Goal: Task Accomplishment & Management: Manage account settings

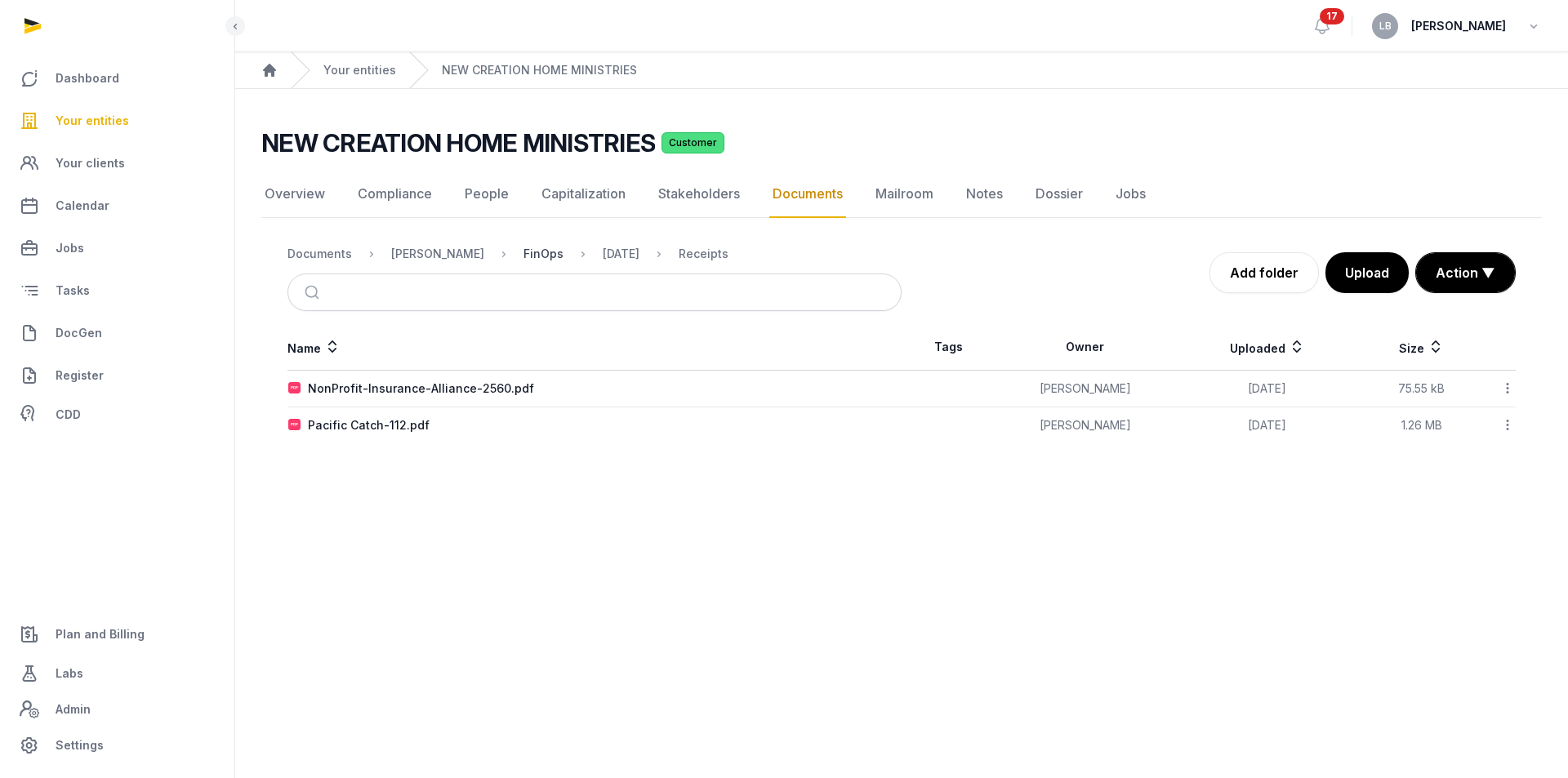
click at [538, 254] on div "FinOps" at bounding box center [543, 254] width 40 height 16
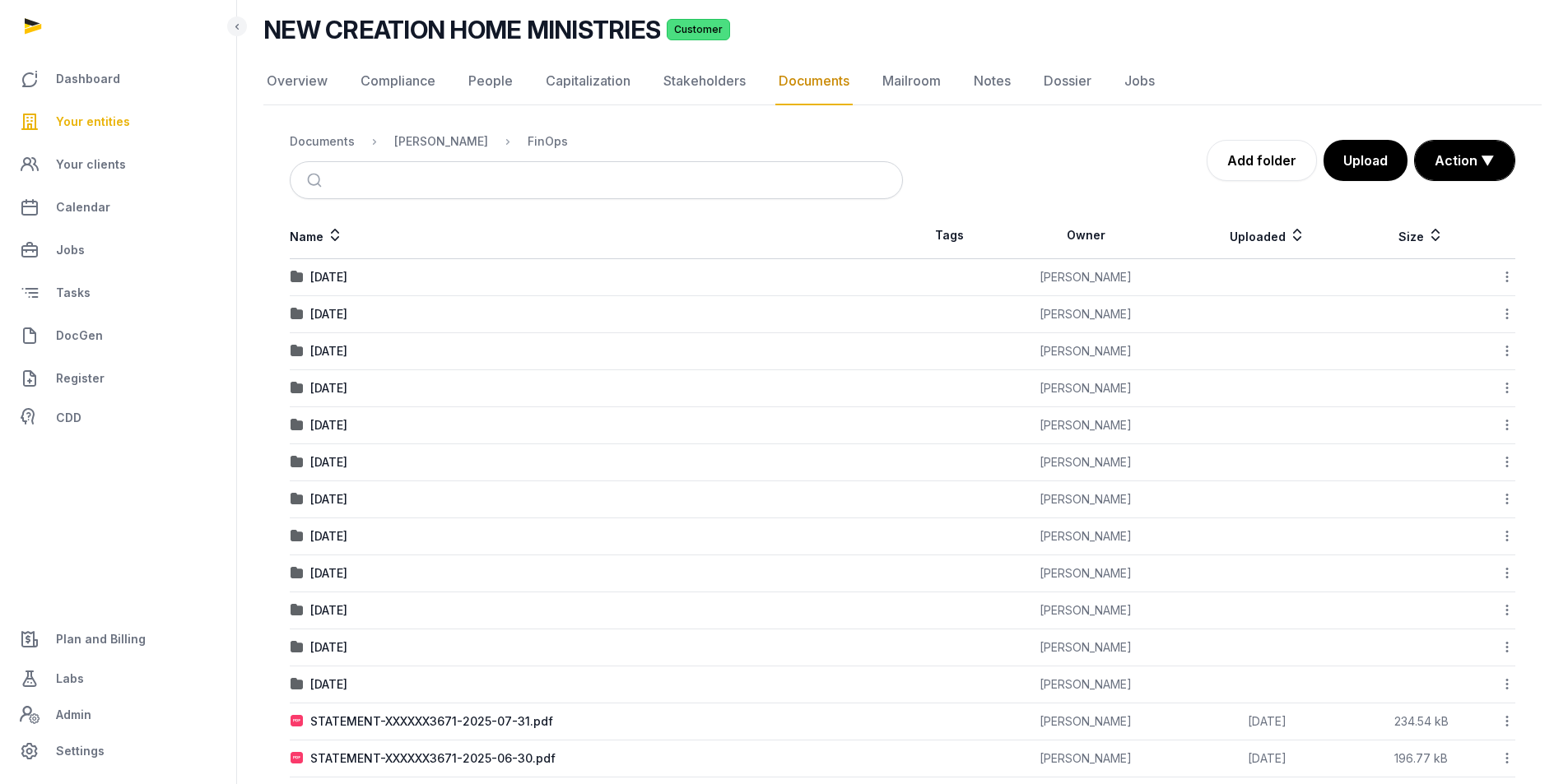
scroll to position [164, 0]
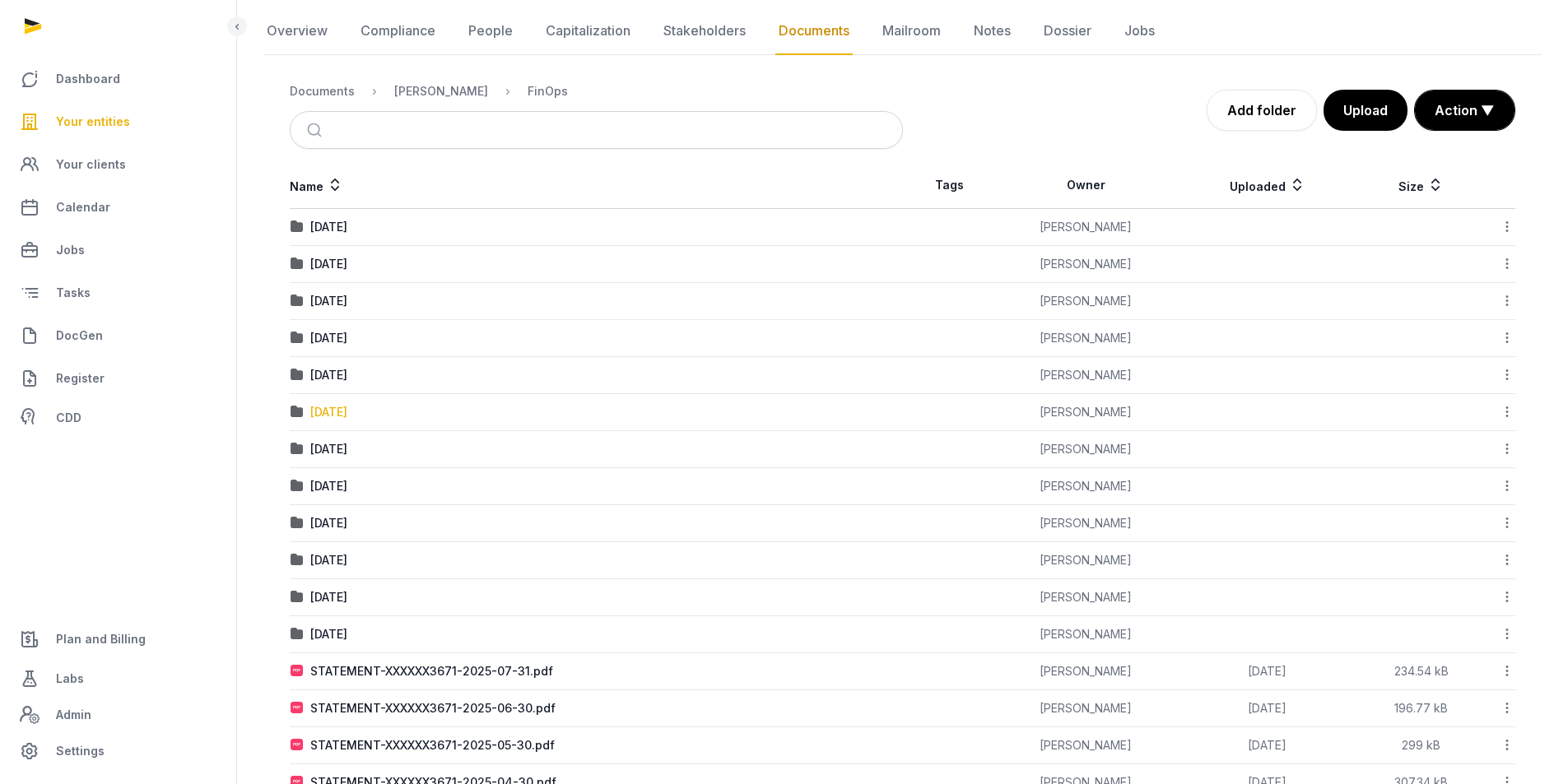
click at [347, 417] on div "[DATE]" at bounding box center [328, 411] width 37 height 16
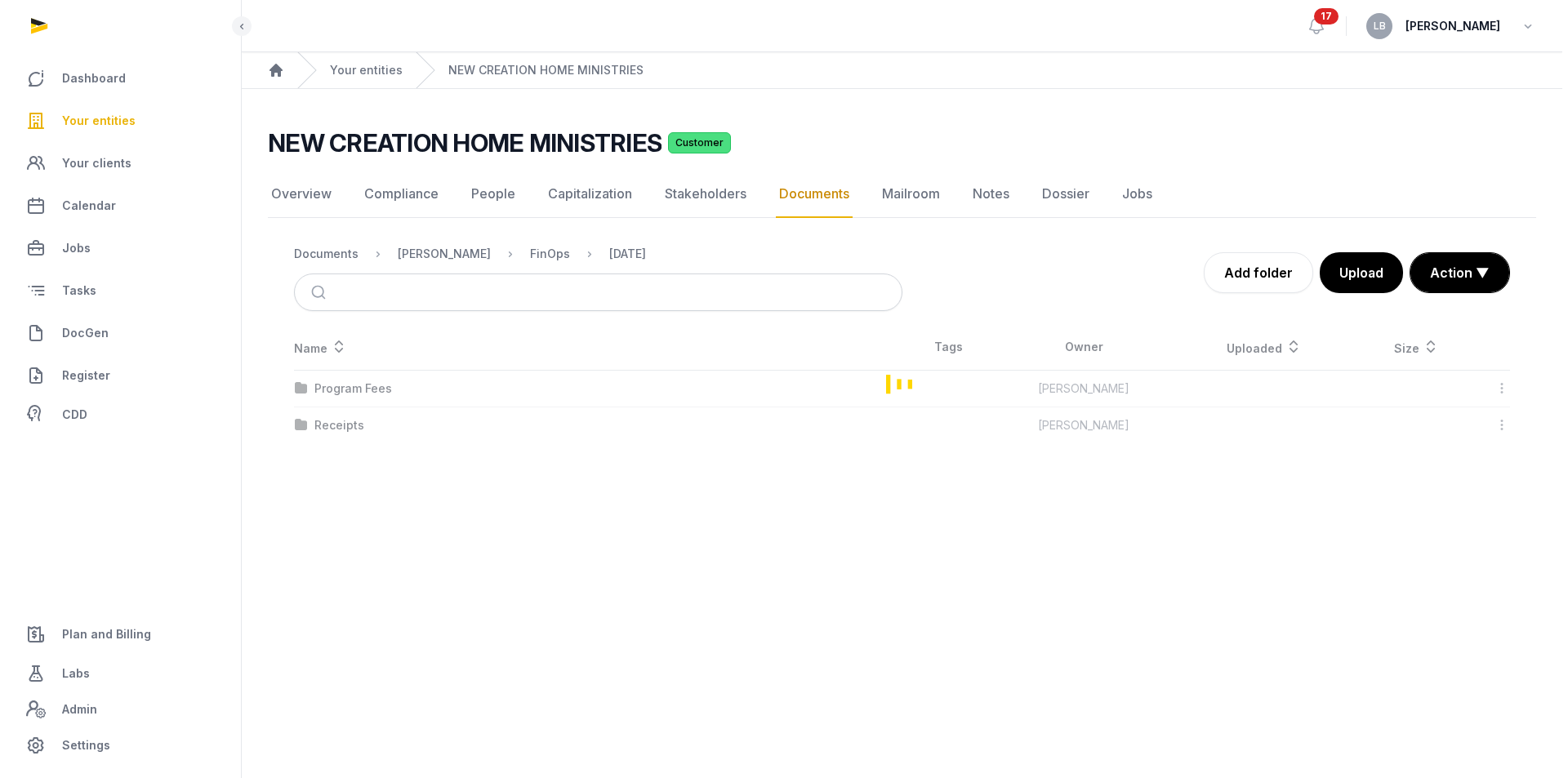
scroll to position [0, 0]
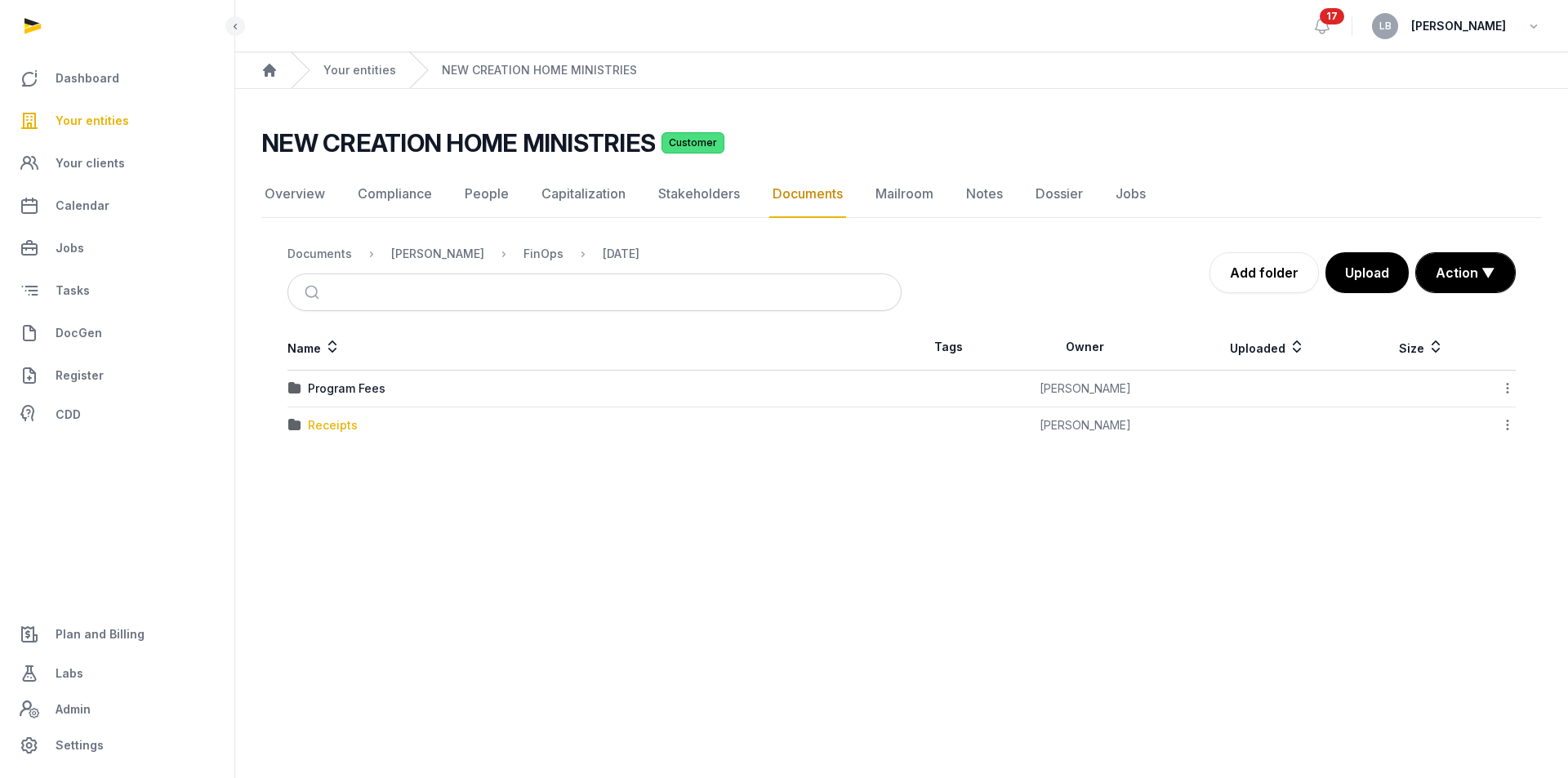
click at [332, 422] on div "Receipts" at bounding box center [332, 424] width 50 height 16
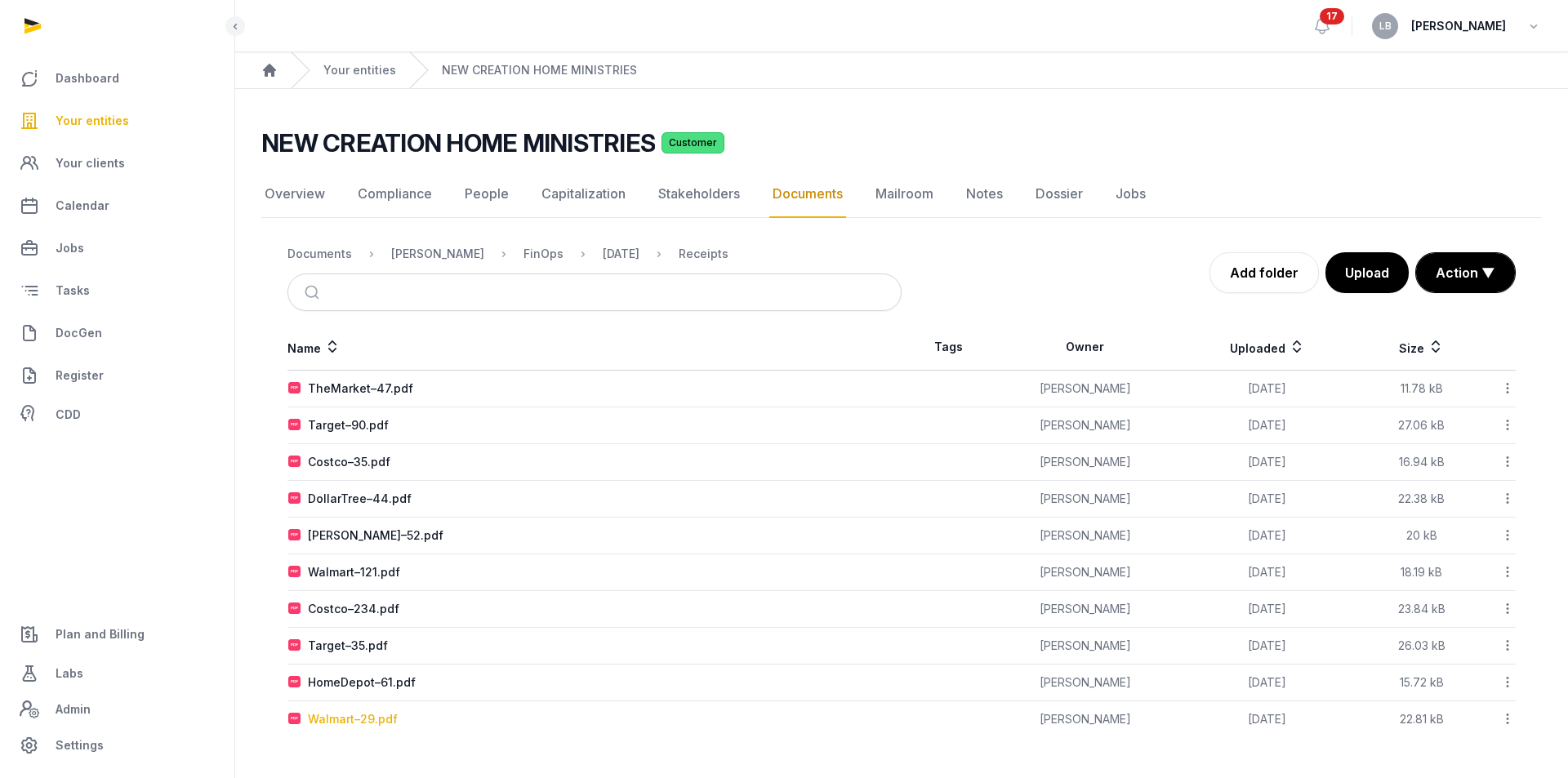
click at [375, 721] on div "Walmart–29.pdf" at bounding box center [352, 719] width 90 height 16
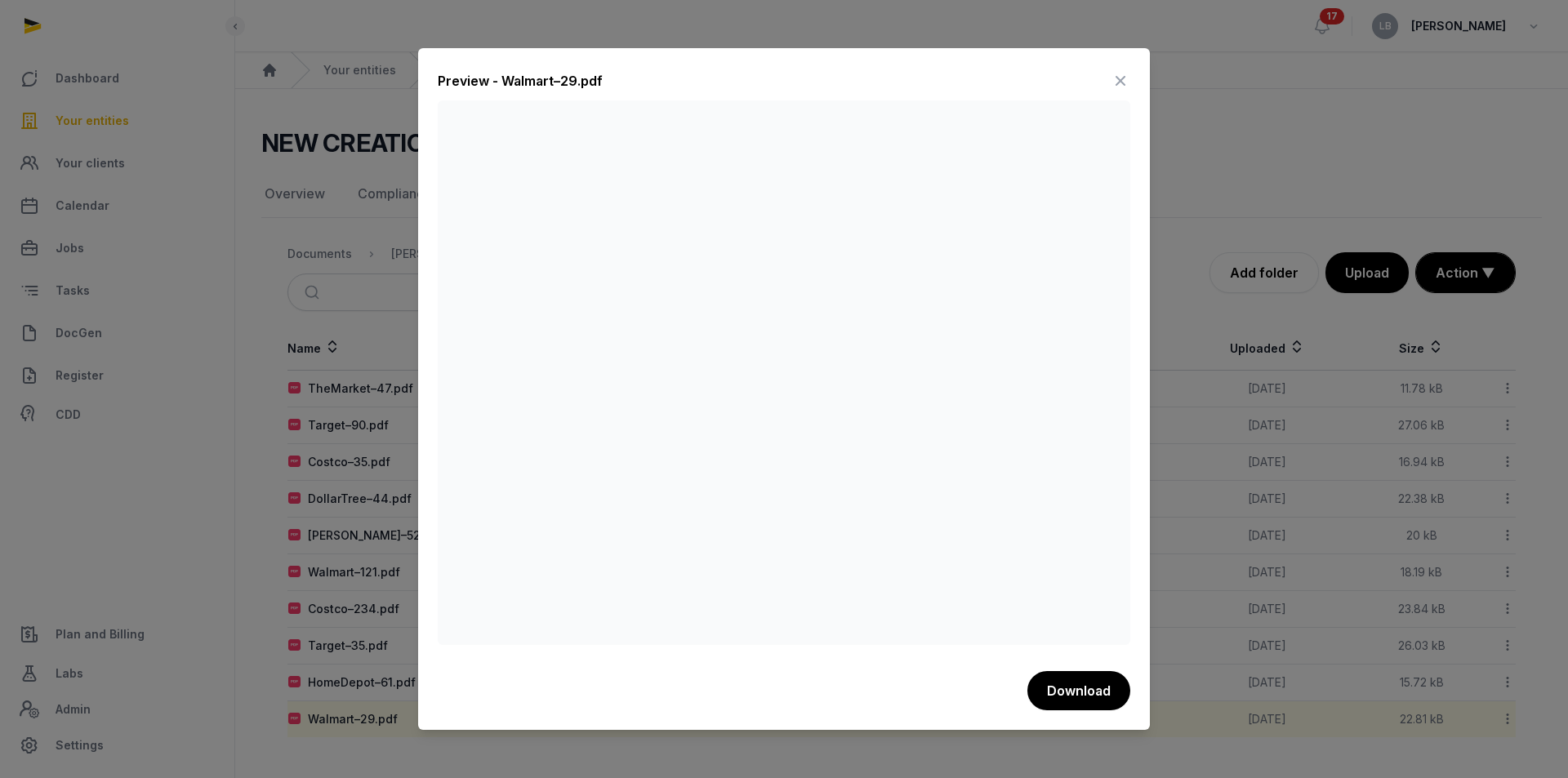
click at [1115, 85] on icon at bounding box center [1121, 81] width 20 height 26
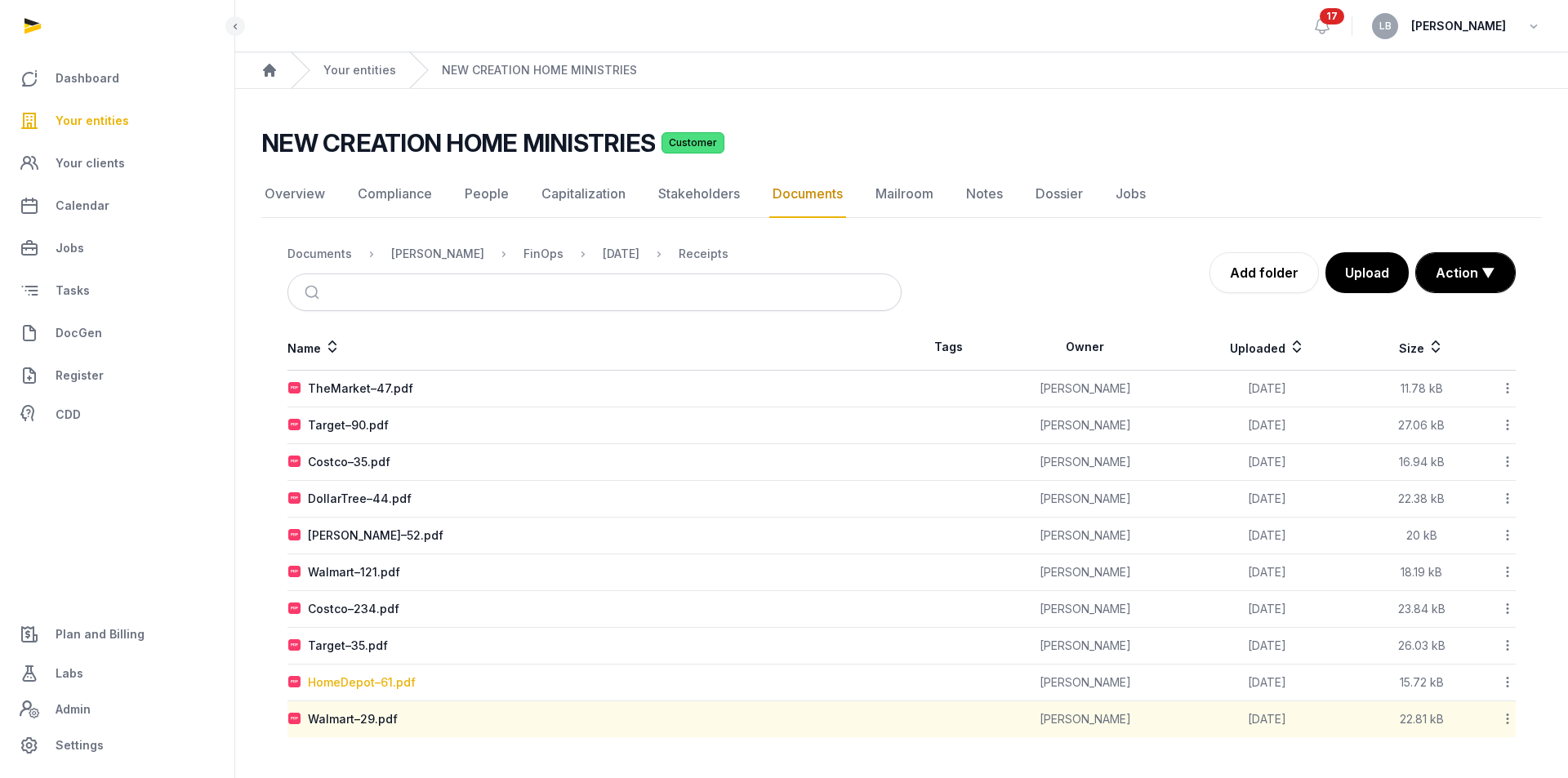
click at [322, 684] on div "HomeDepot–61.pdf" at bounding box center [361, 682] width 108 height 16
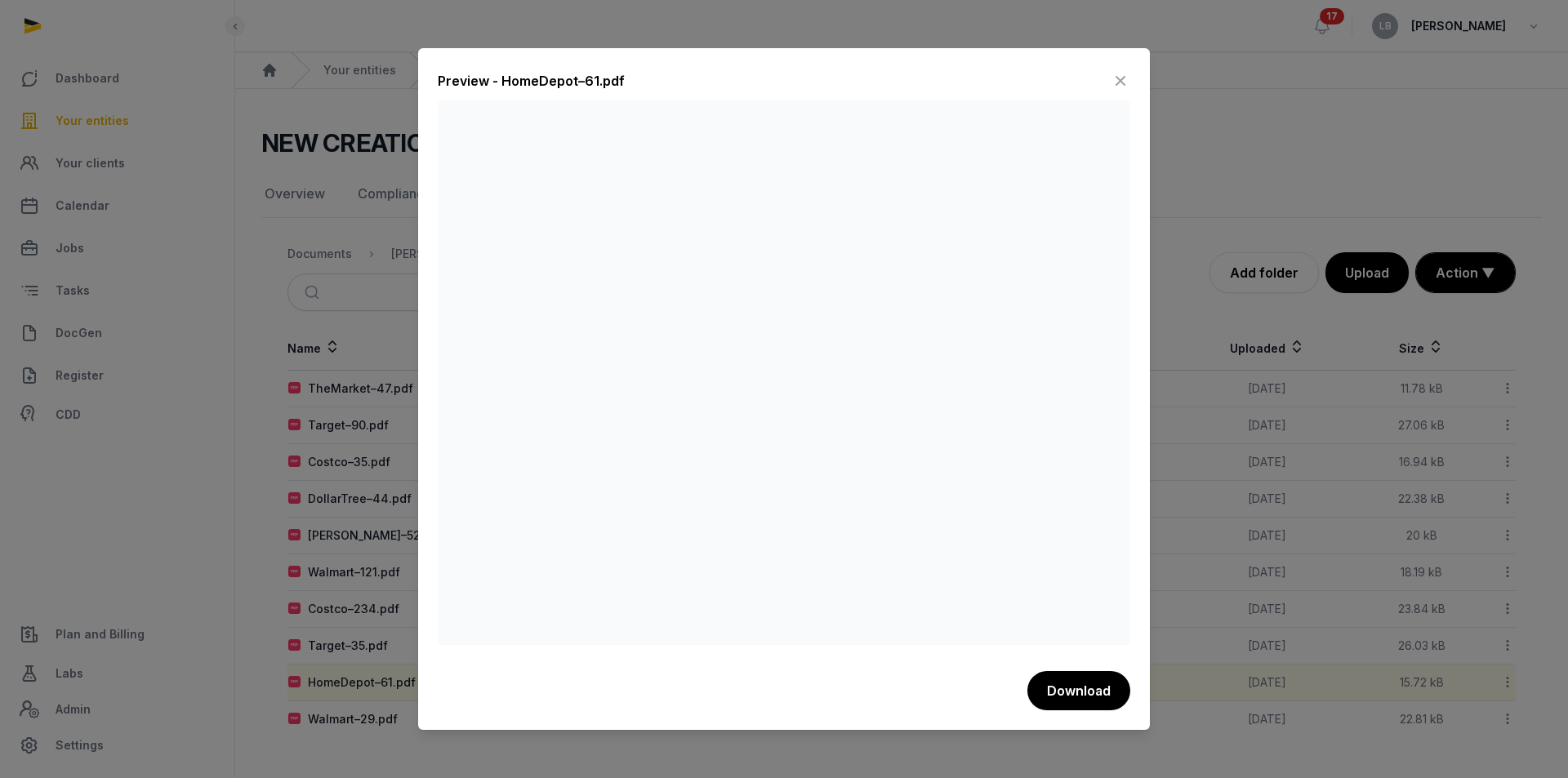
click at [1120, 80] on icon at bounding box center [1121, 81] width 20 height 26
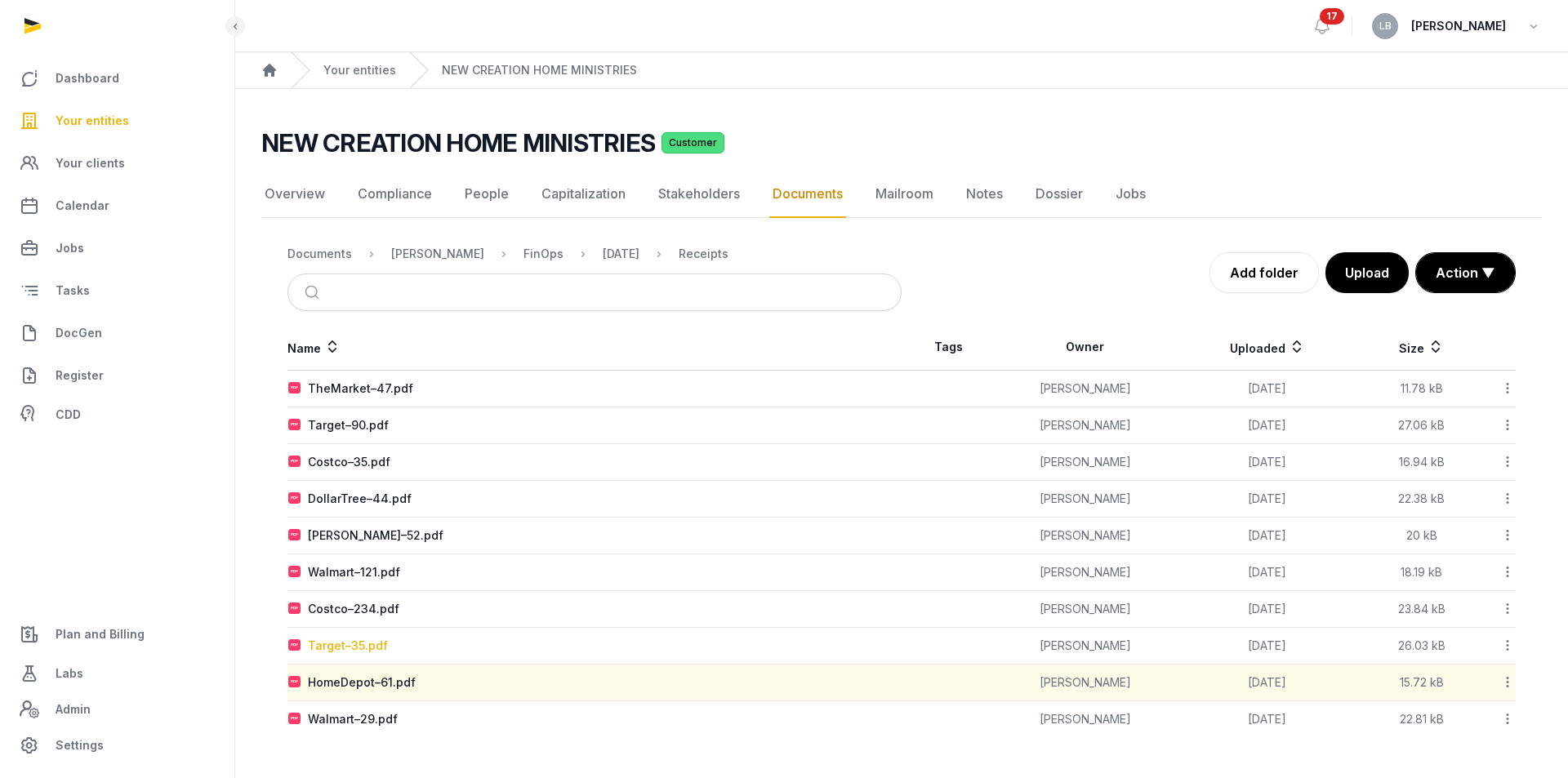
click at [343, 646] on div "Target–35.pdf" at bounding box center [347, 645] width 80 height 16
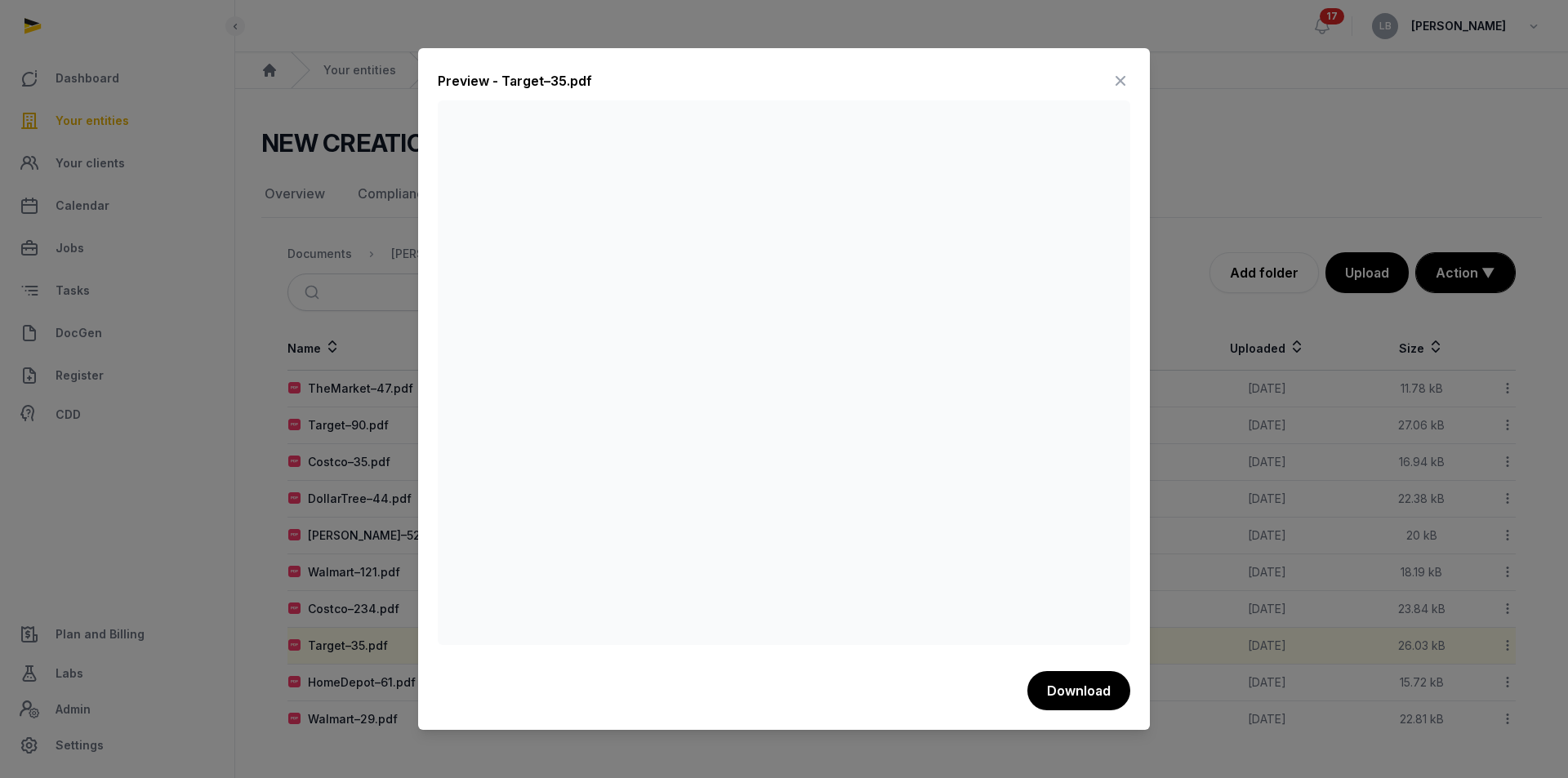
click at [1120, 90] on icon at bounding box center [1121, 81] width 20 height 26
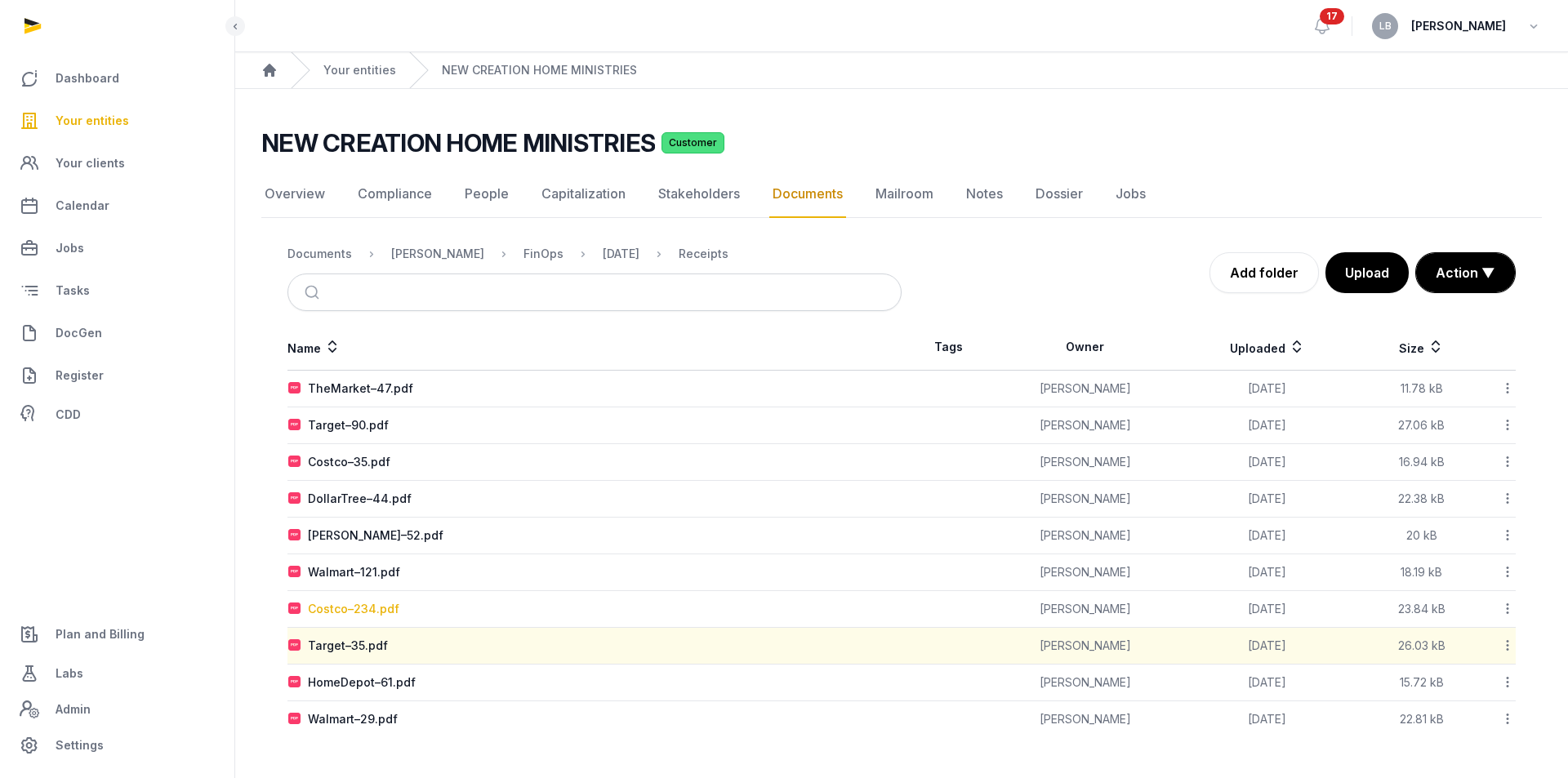
click at [359, 613] on div "Costco–234.pdf" at bounding box center [353, 608] width 92 height 16
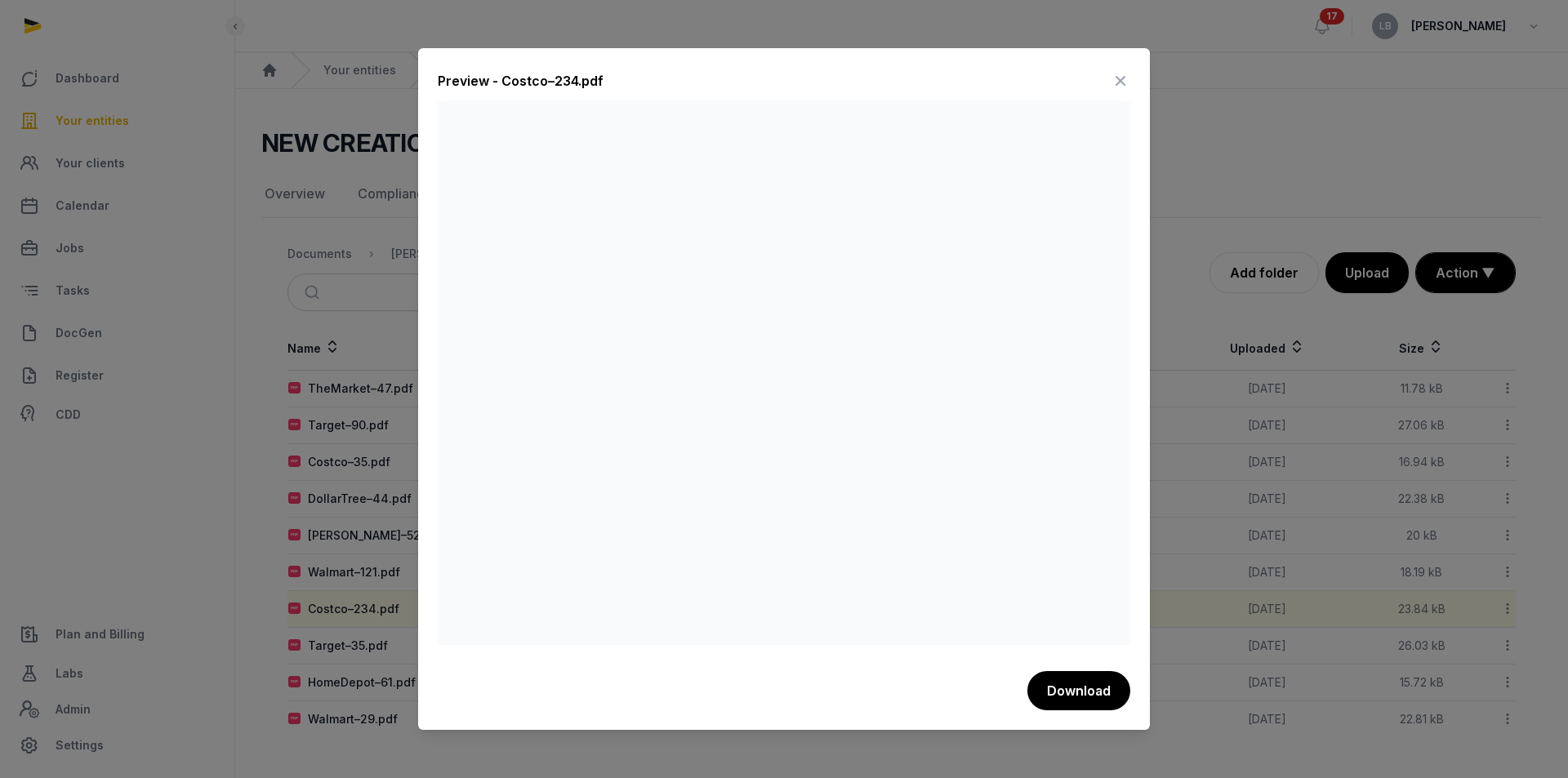
click at [1128, 76] on icon at bounding box center [1121, 81] width 20 height 26
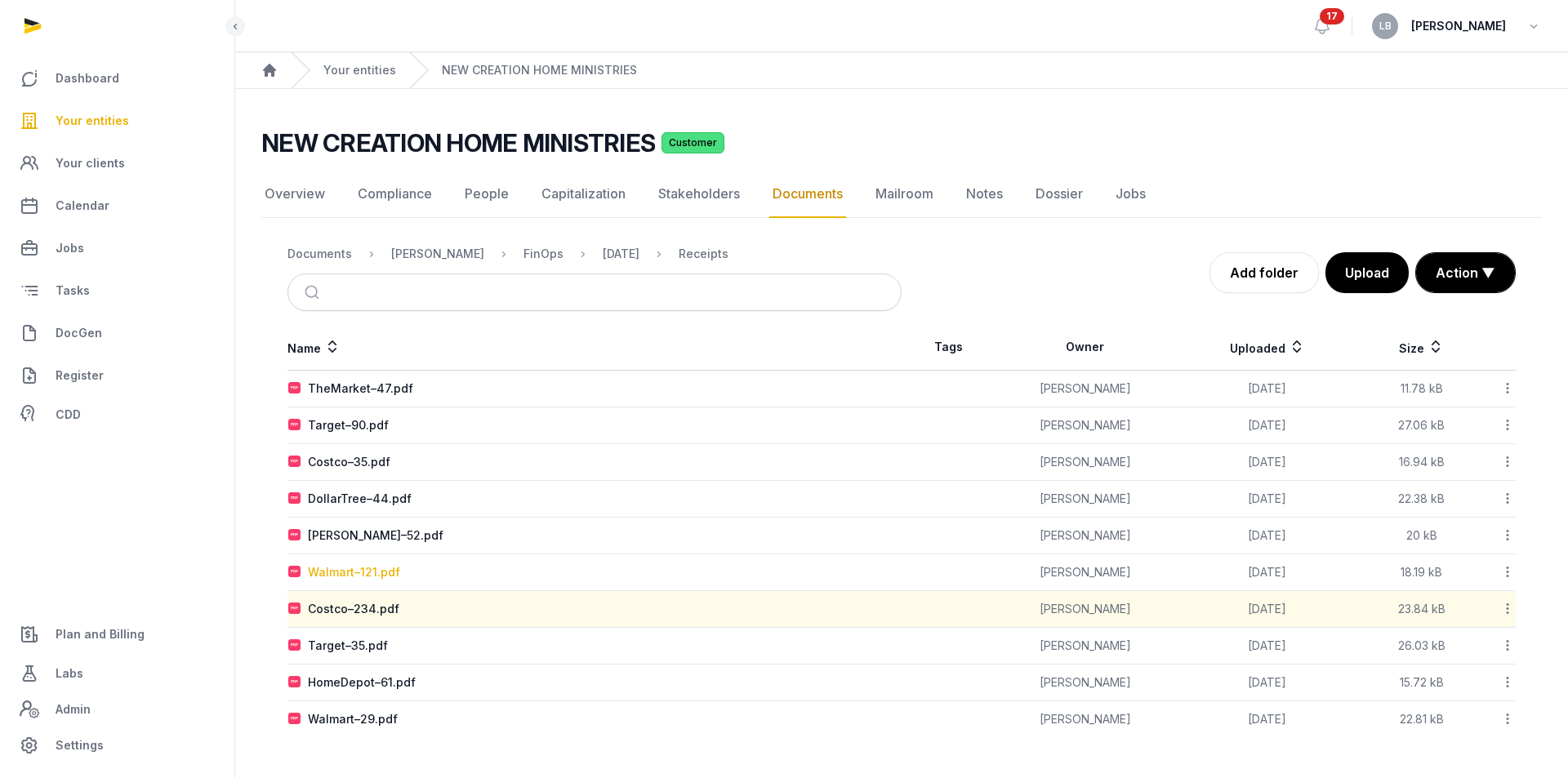
click at [325, 566] on div "Walmart–121.pdf" at bounding box center [354, 571] width 92 height 16
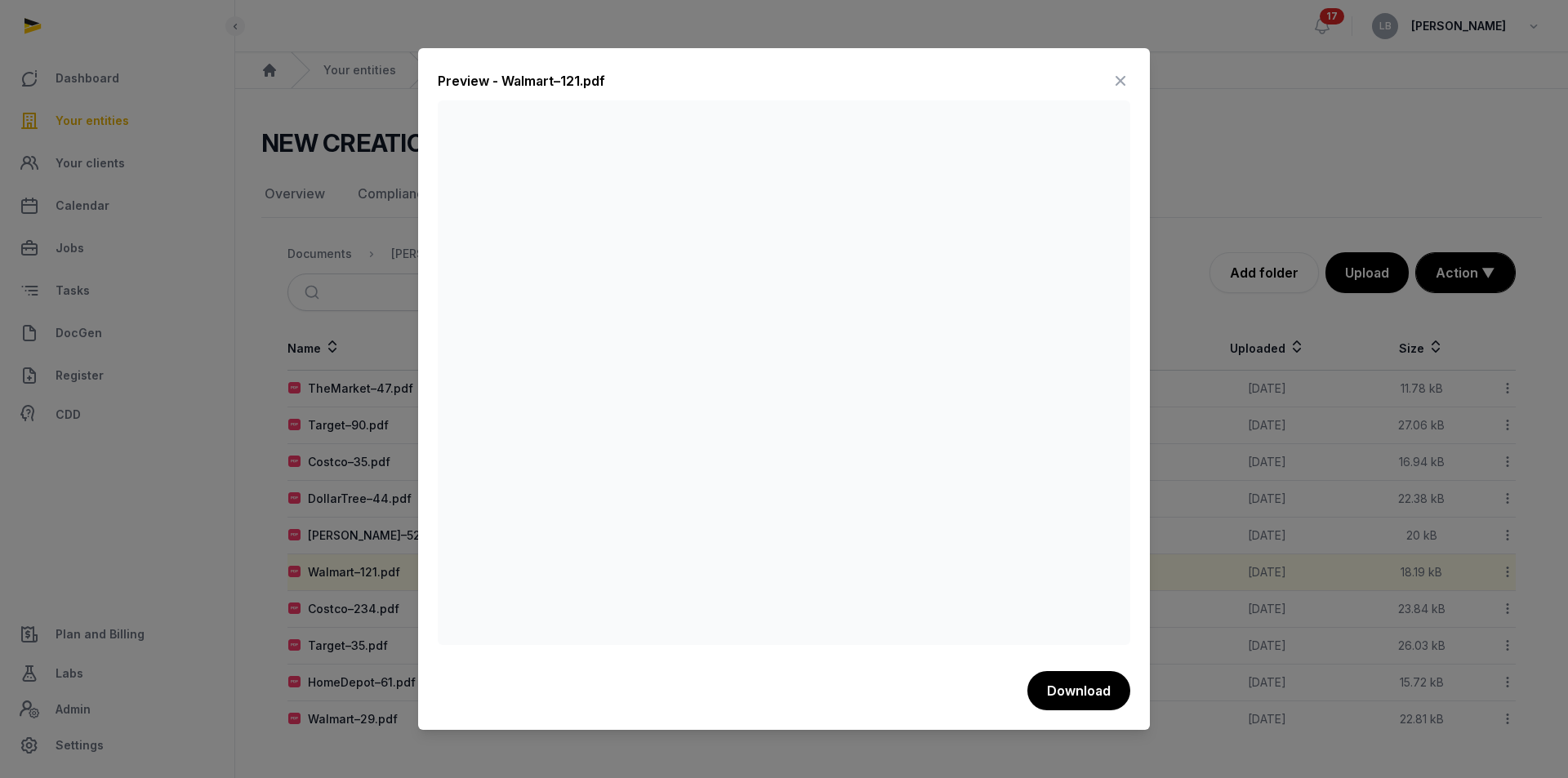
click at [1127, 84] on icon at bounding box center [1121, 81] width 20 height 26
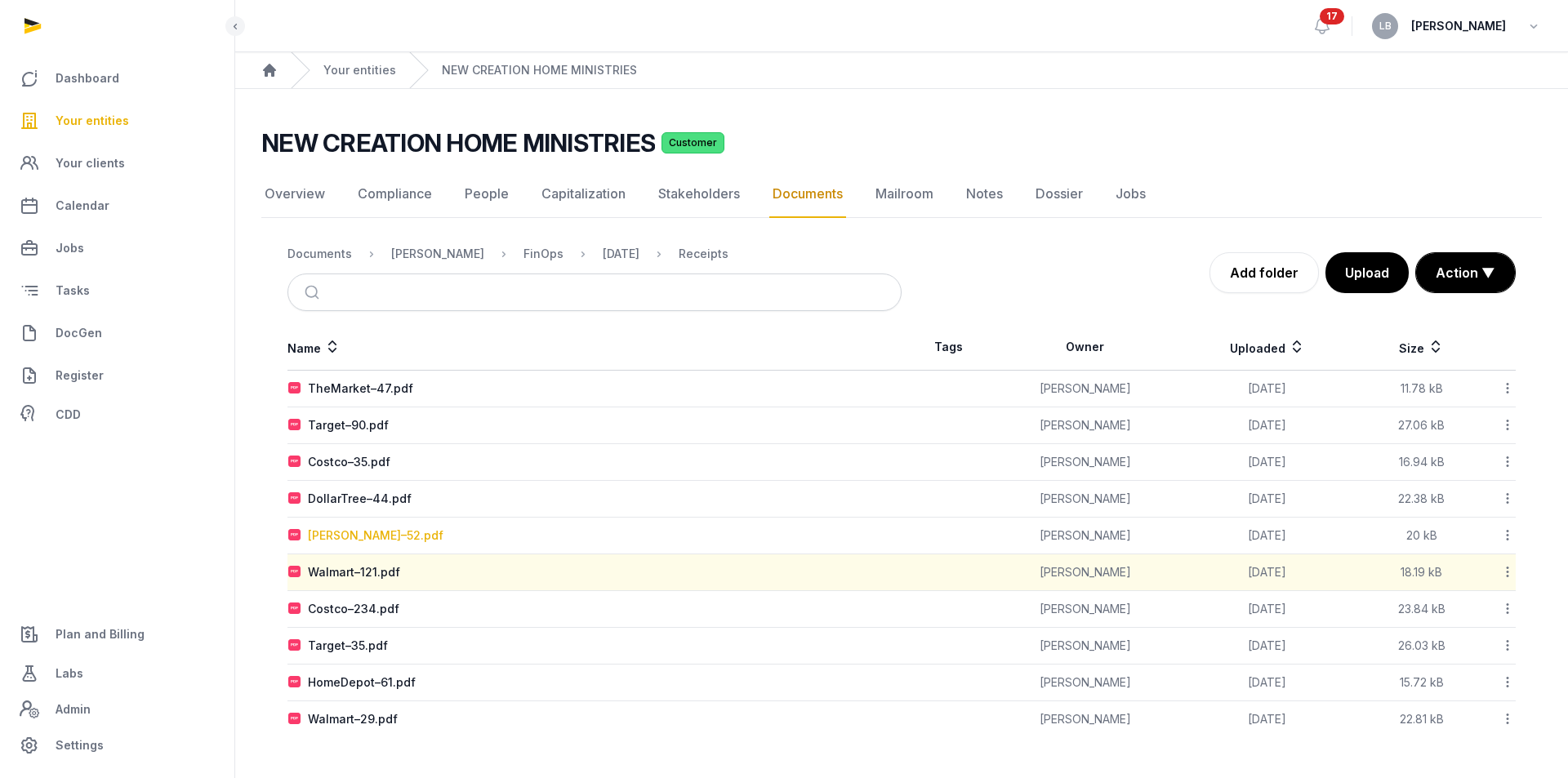
click at [368, 536] on div "[PERSON_NAME]–52.pdf" at bounding box center [375, 535] width 136 height 16
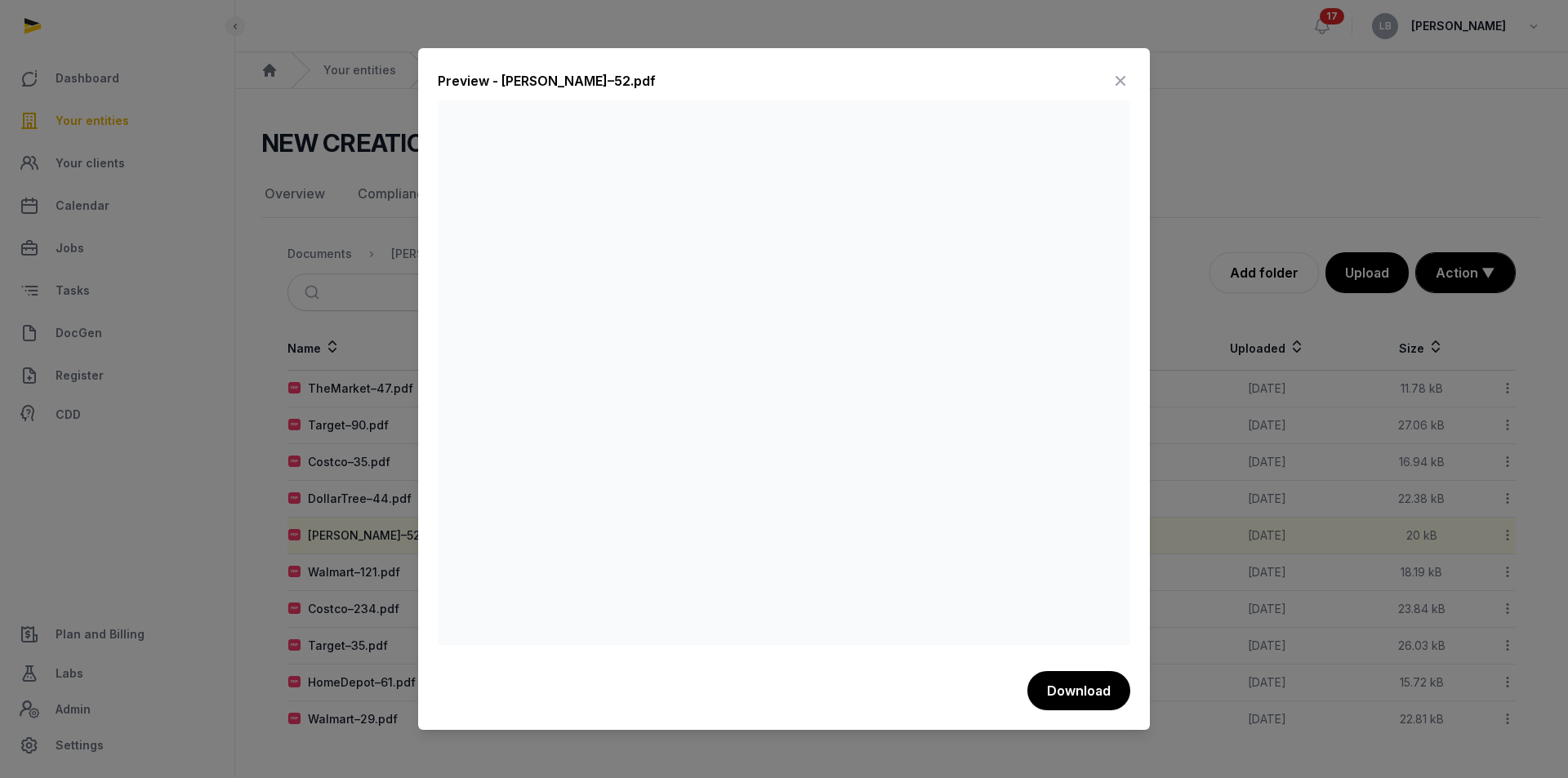
click at [1122, 79] on icon at bounding box center [1121, 81] width 20 height 26
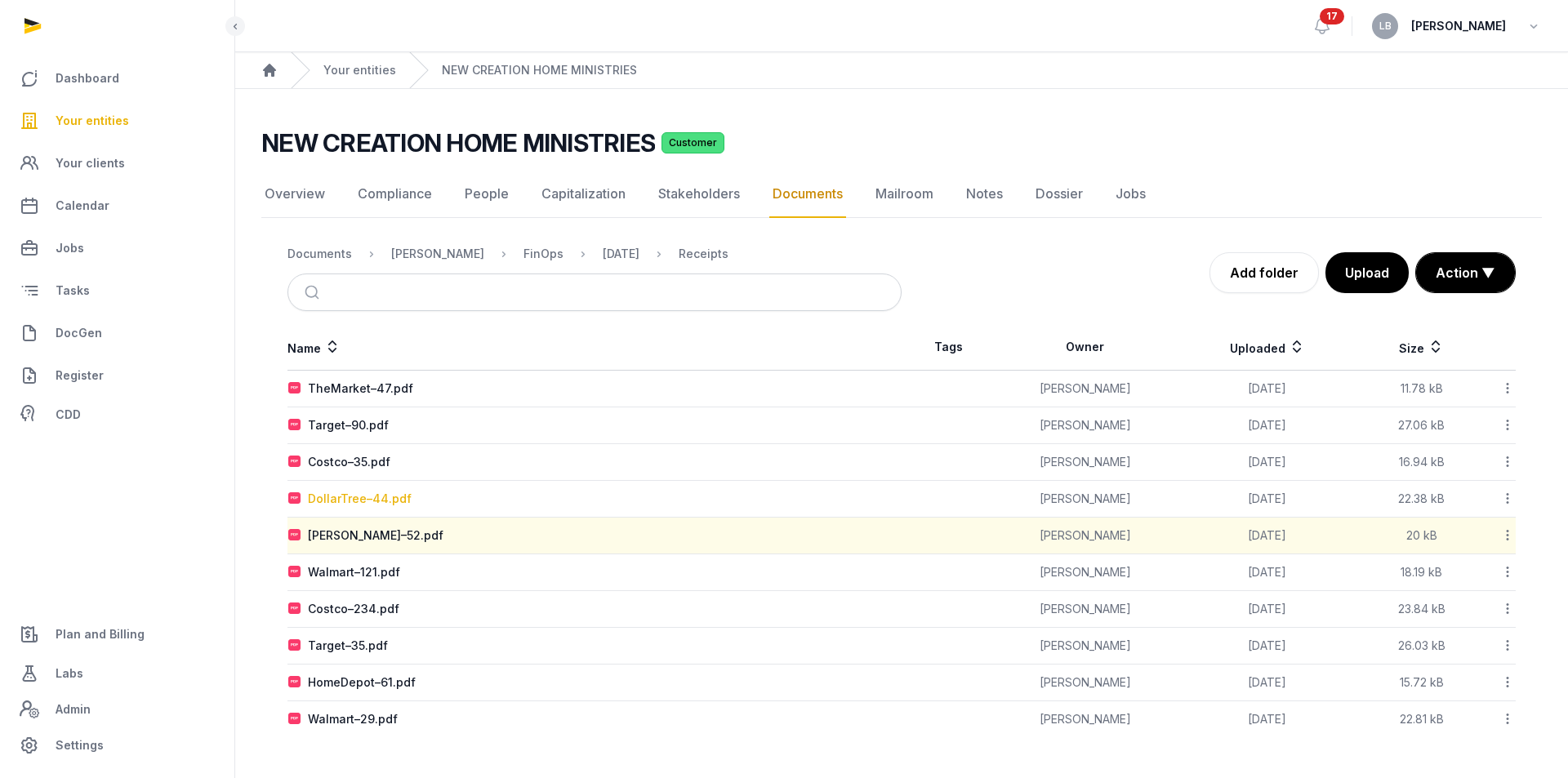
click at [340, 495] on div "DollarTree–44.pdf" at bounding box center [359, 498] width 104 height 16
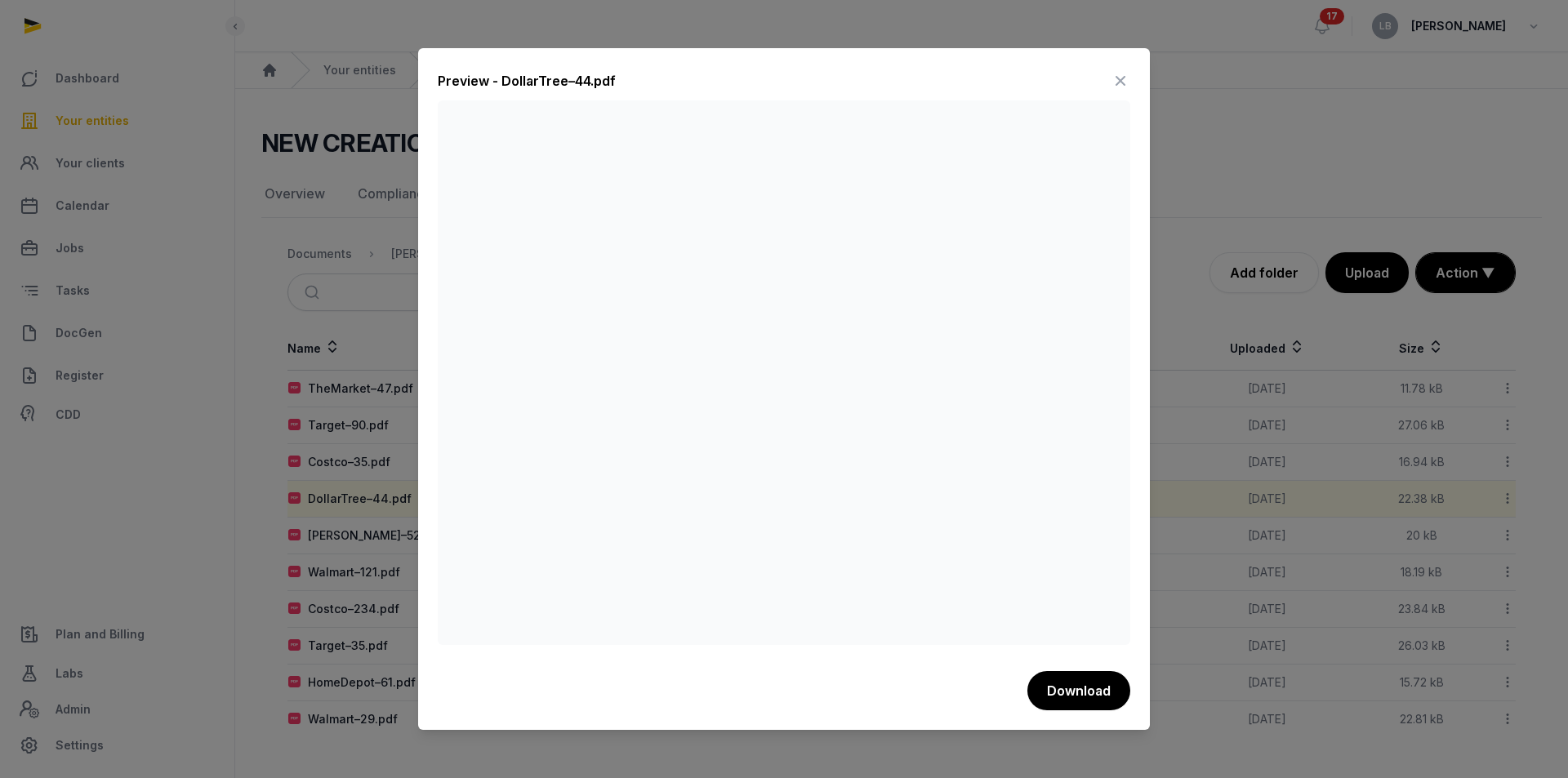
click at [1111, 93] on icon at bounding box center [1121, 81] width 20 height 26
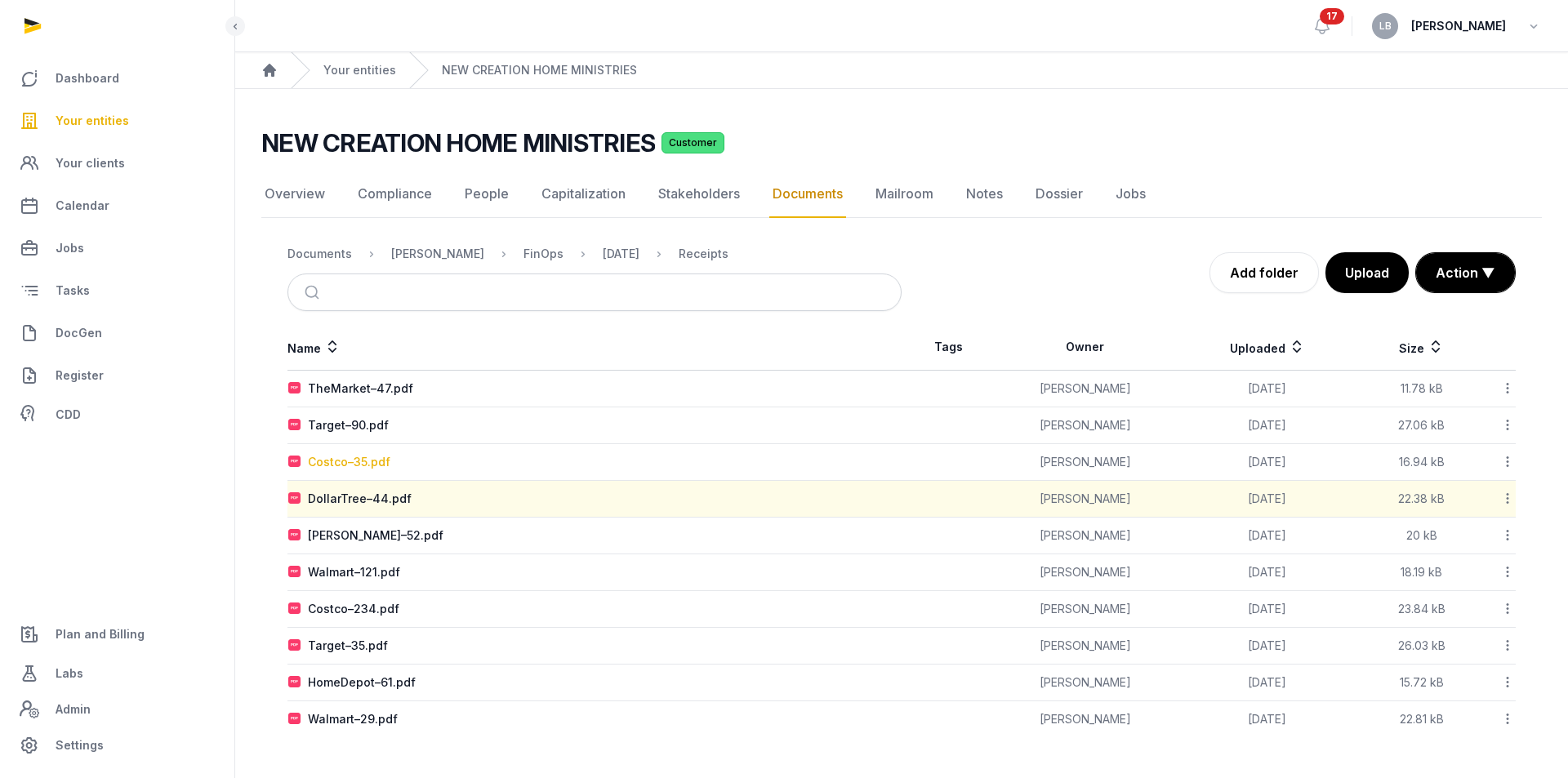
click at [338, 464] on div "Costco–35.pdf" at bounding box center [348, 461] width 82 height 16
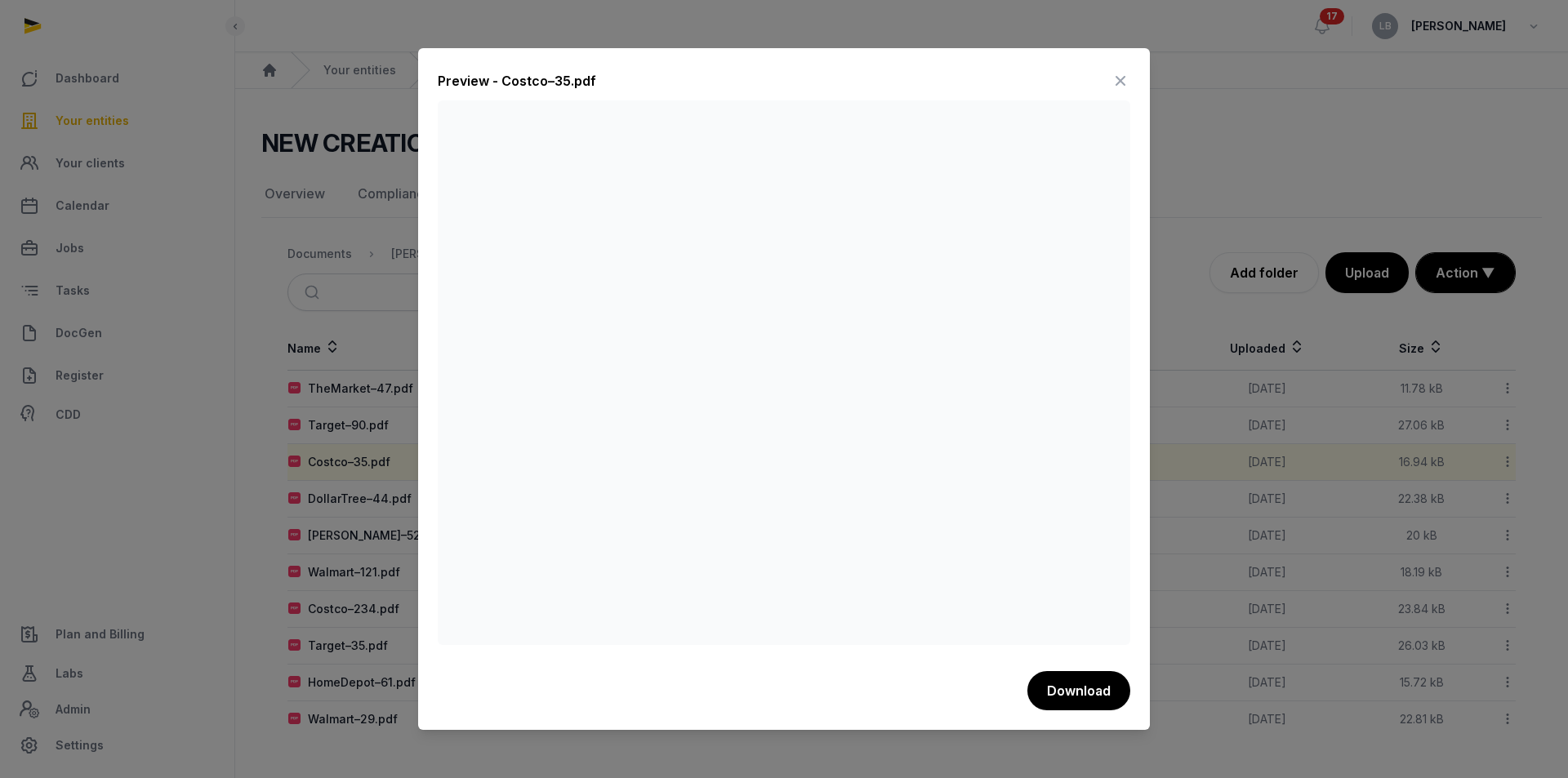
click at [1121, 79] on icon at bounding box center [1121, 81] width 20 height 26
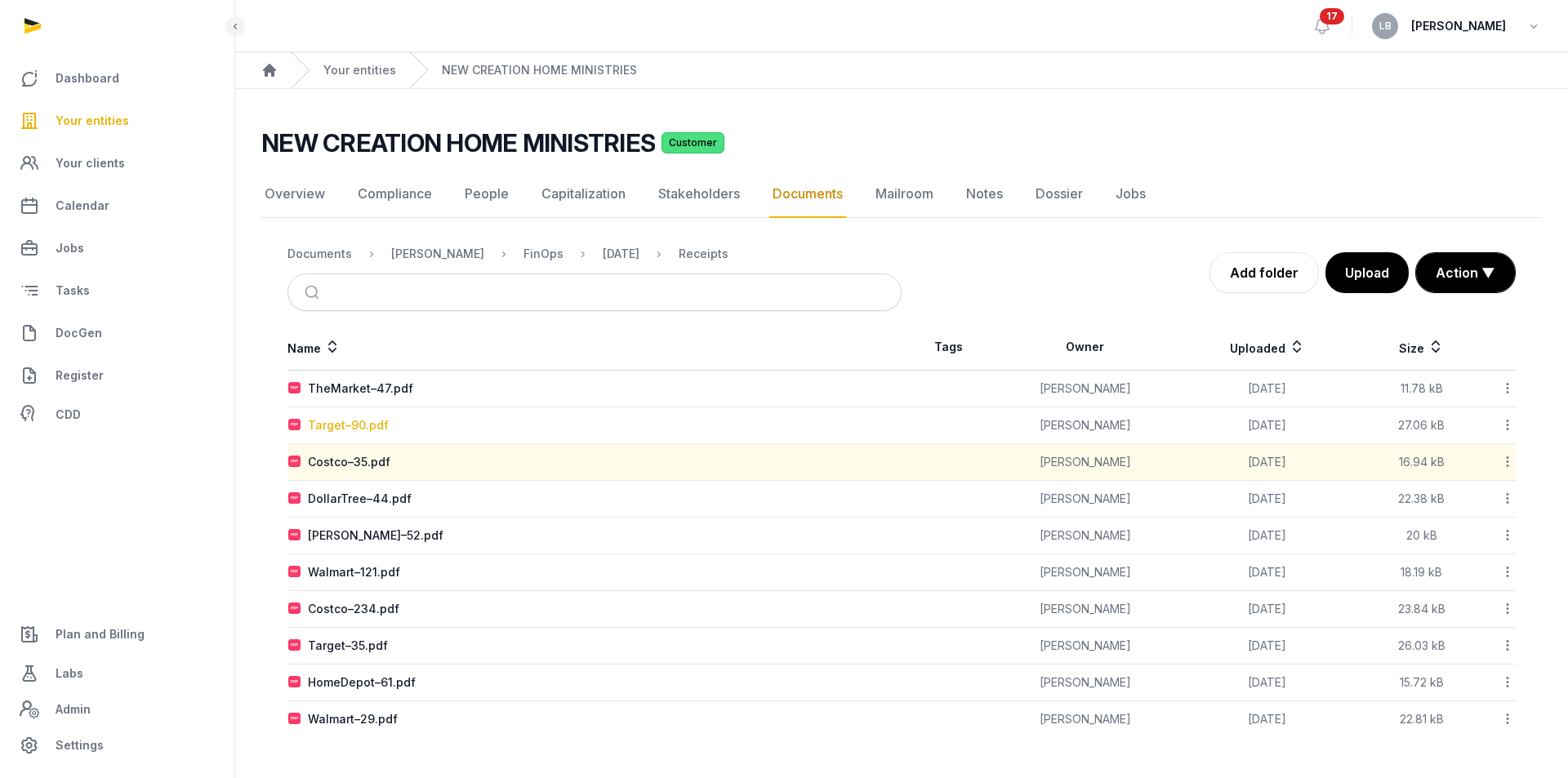
click at [351, 419] on div "Target–90.pdf" at bounding box center [348, 424] width 81 height 16
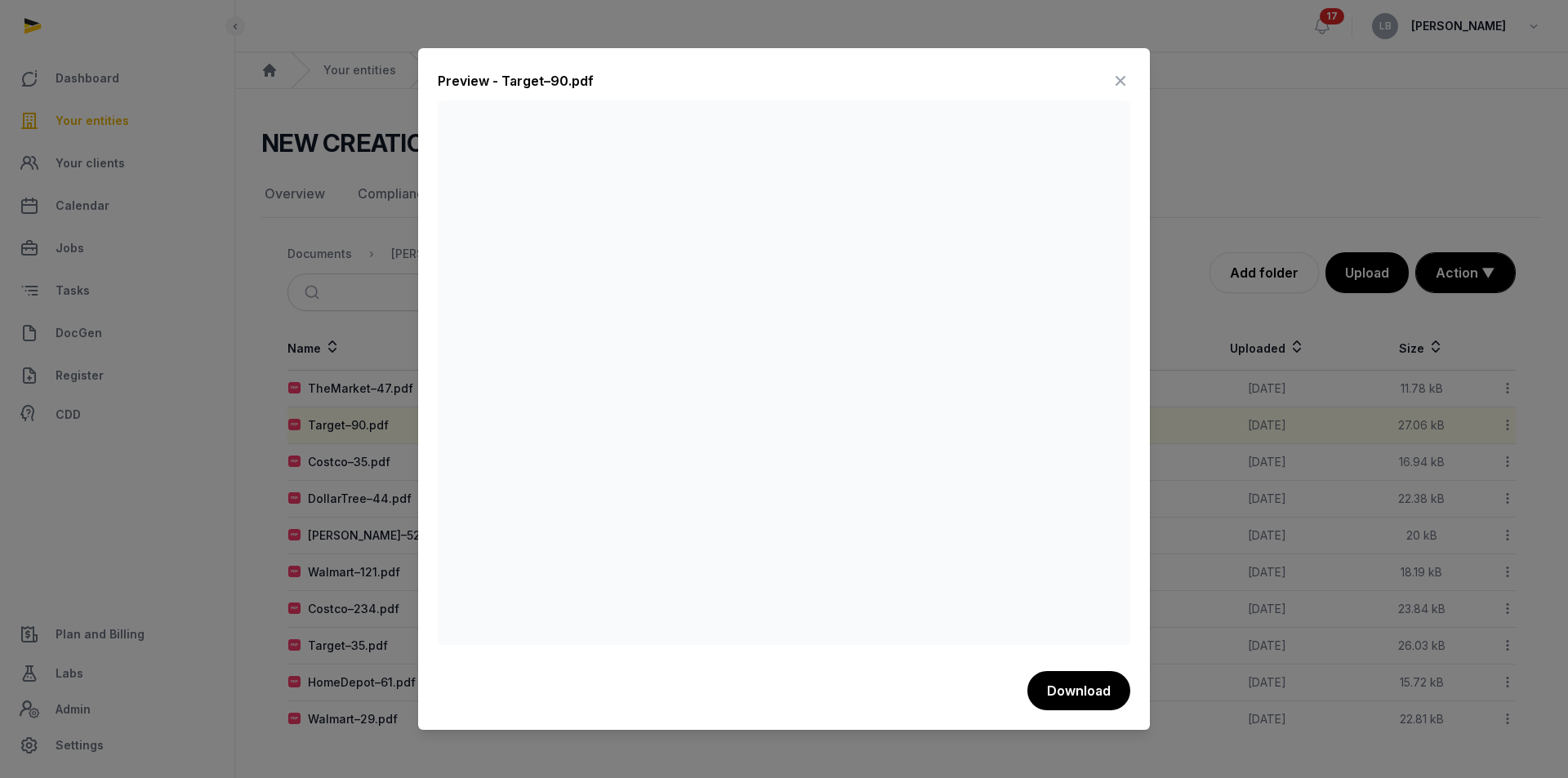
click at [1126, 80] on icon at bounding box center [1121, 81] width 20 height 26
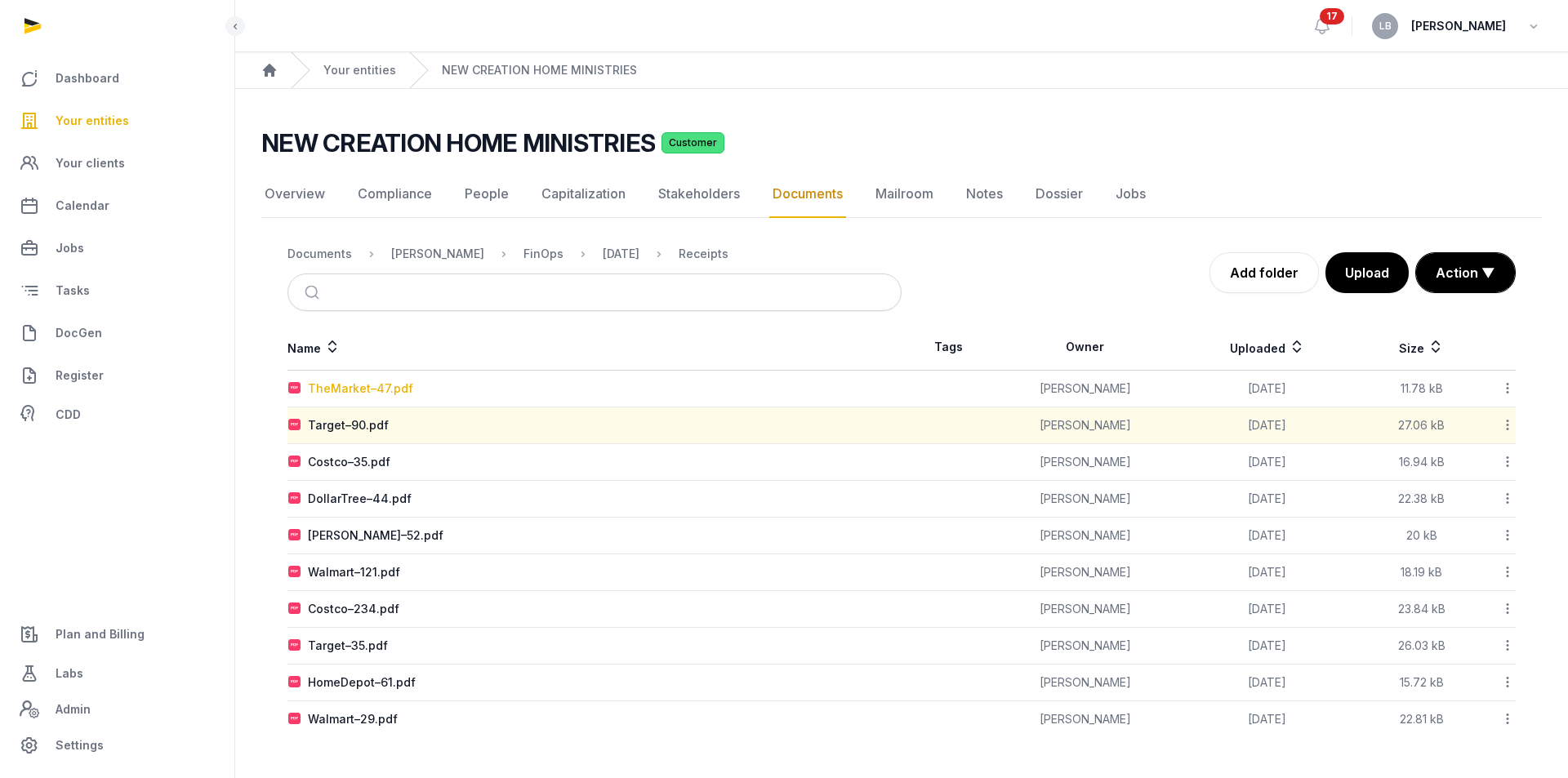
click at [369, 391] on div "TheMarket–47.pdf" at bounding box center [360, 388] width 106 height 16
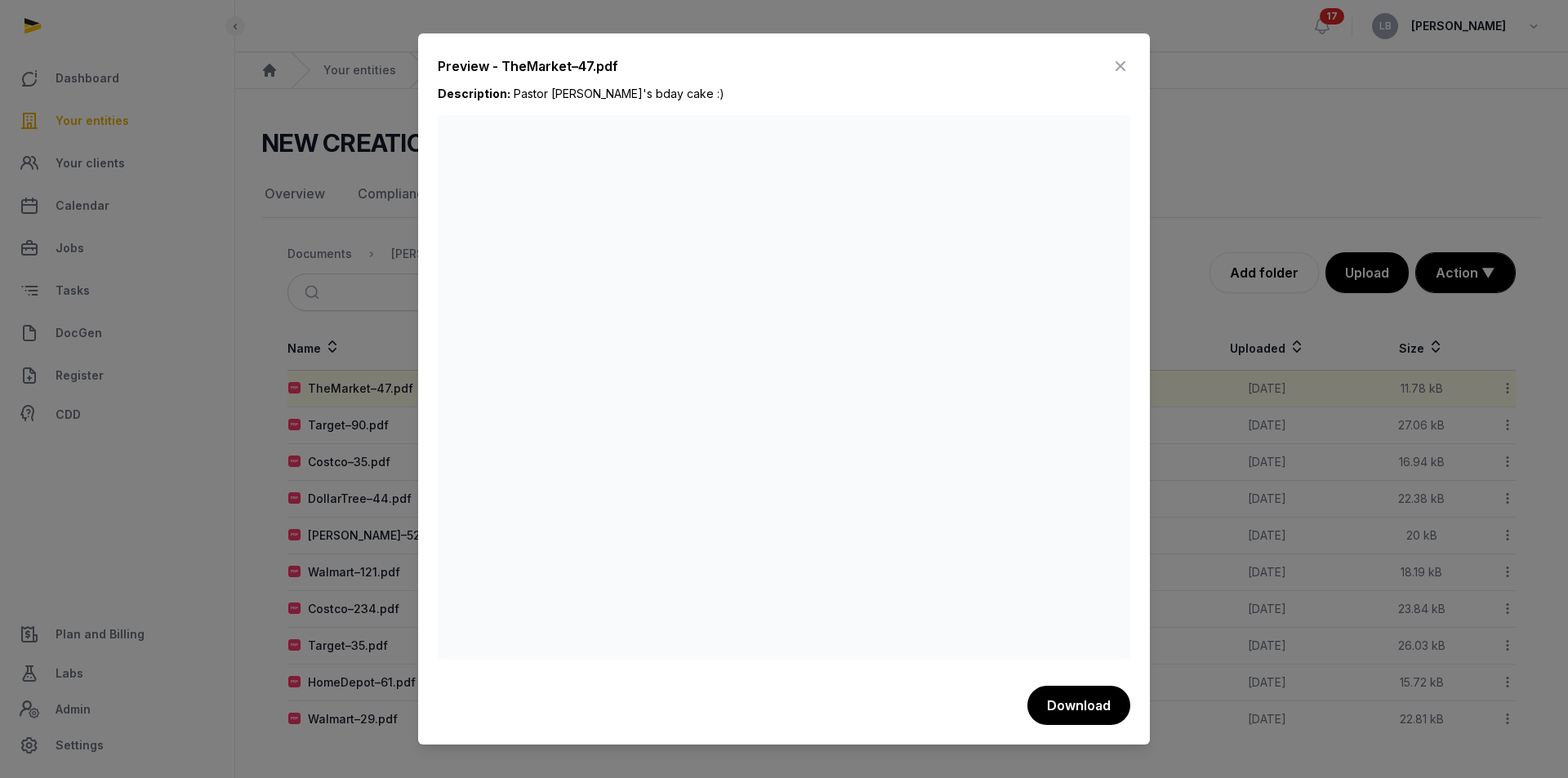
click at [1122, 67] on icon at bounding box center [1121, 66] width 20 height 26
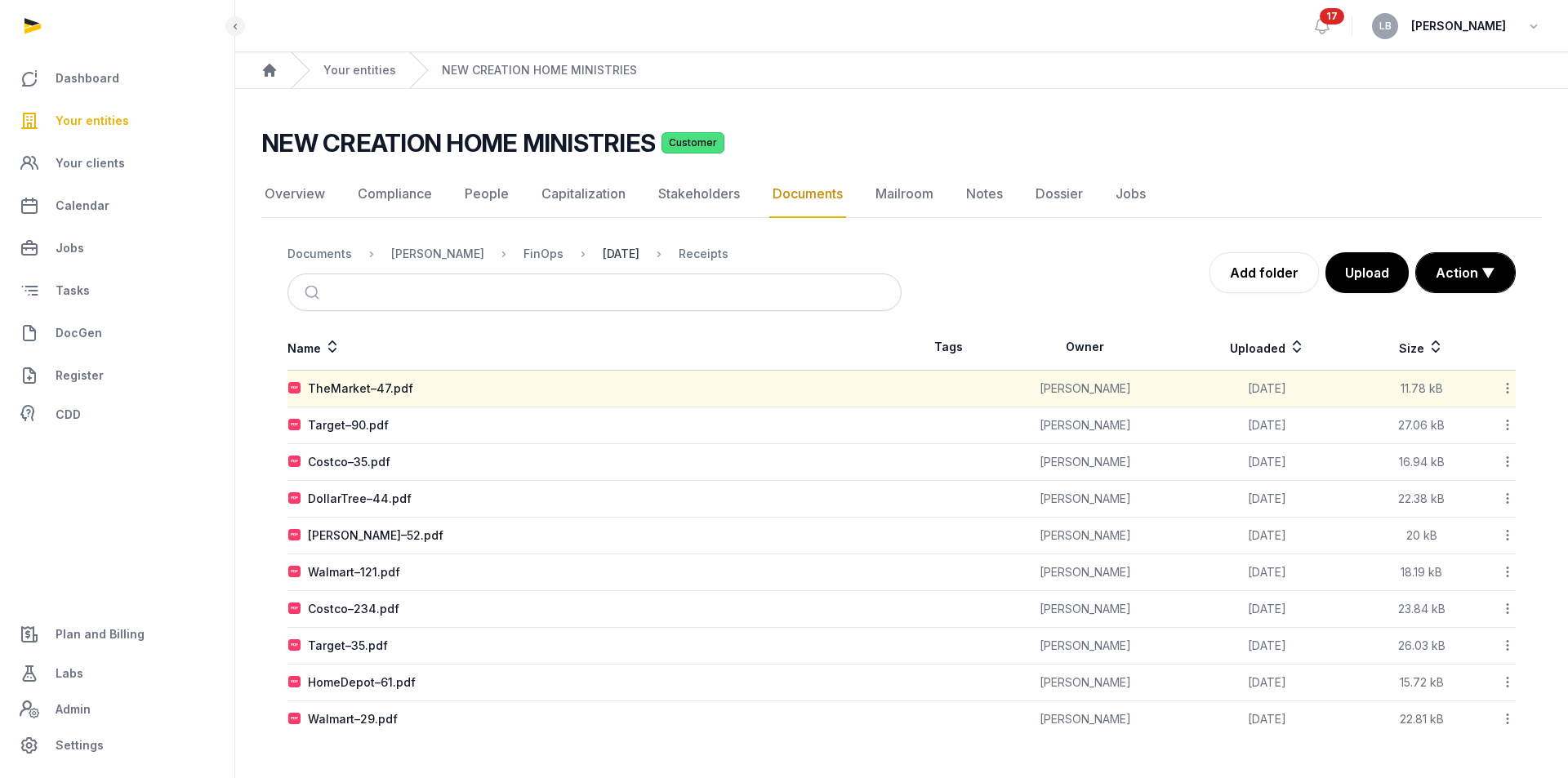
click at [636, 251] on div "[DATE]" at bounding box center [621, 254] width 37 height 16
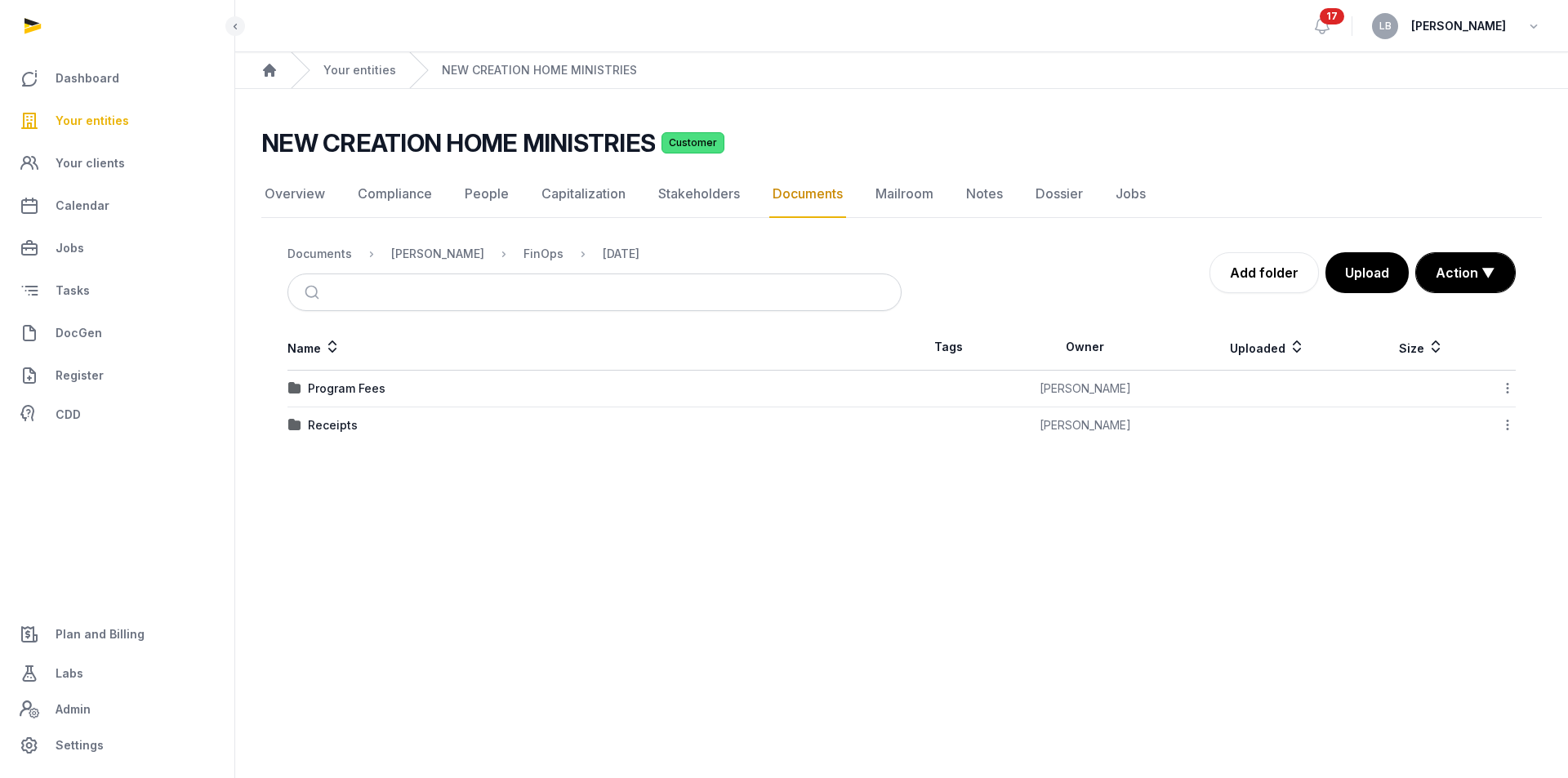
click at [339, 397] on td "Program Fees" at bounding box center [594, 389] width 614 height 37
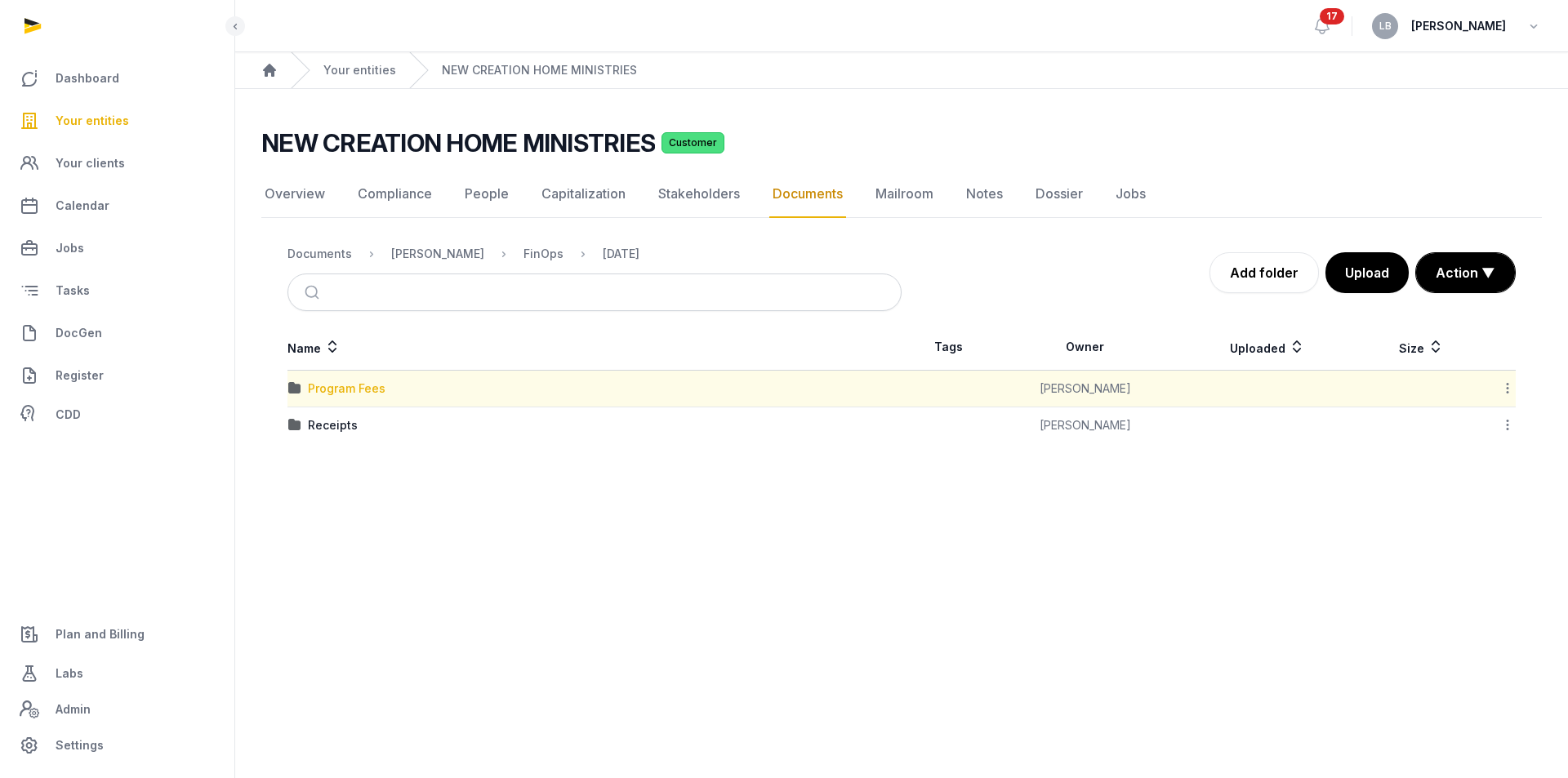
click at [339, 395] on div "Program Fees" at bounding box center [346, 388] width 77 height 16
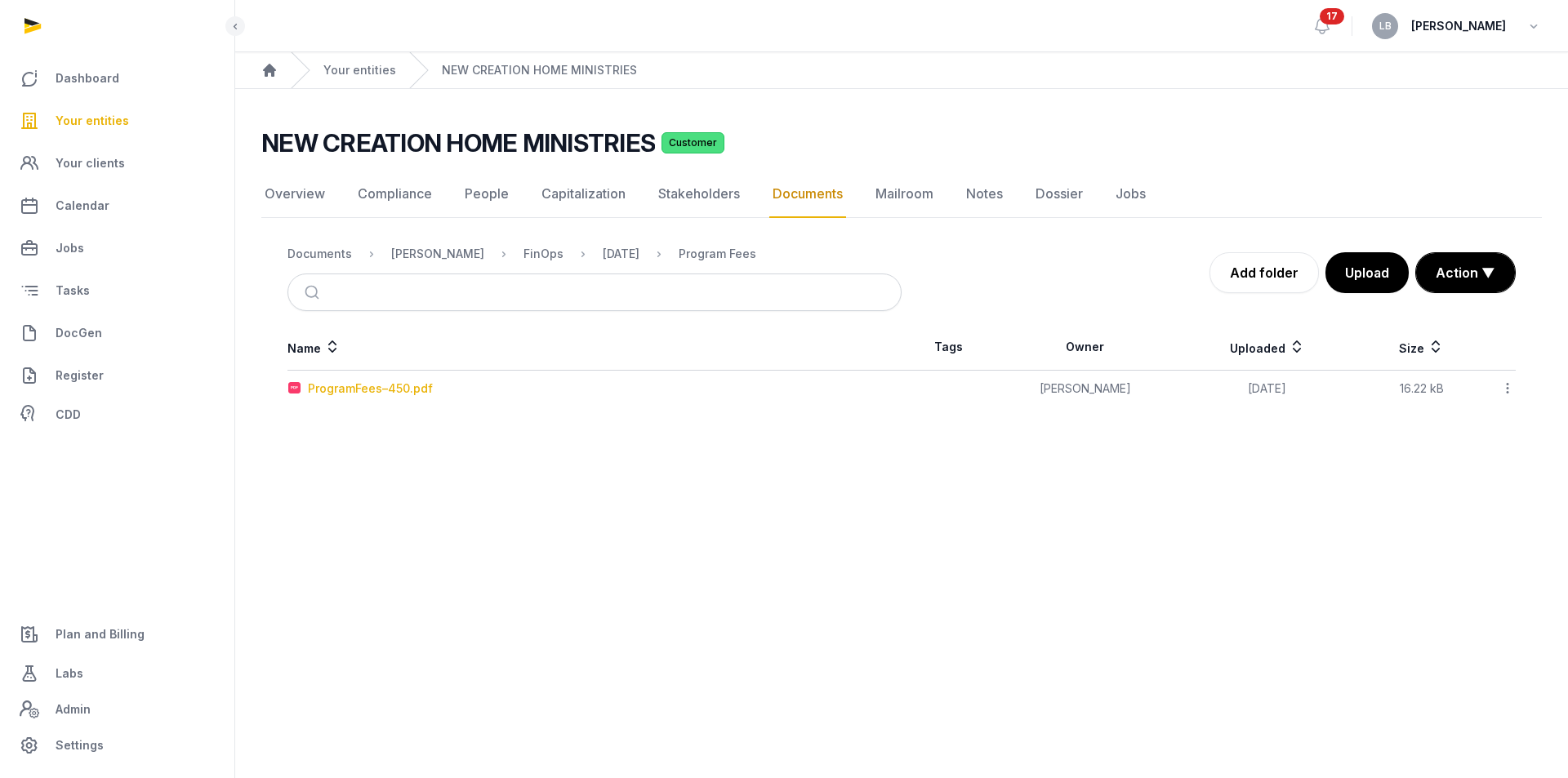
click at [348, 391] on div "ProgramFees–450.pdf" at bounding box center [370, 388] width 125 height 16
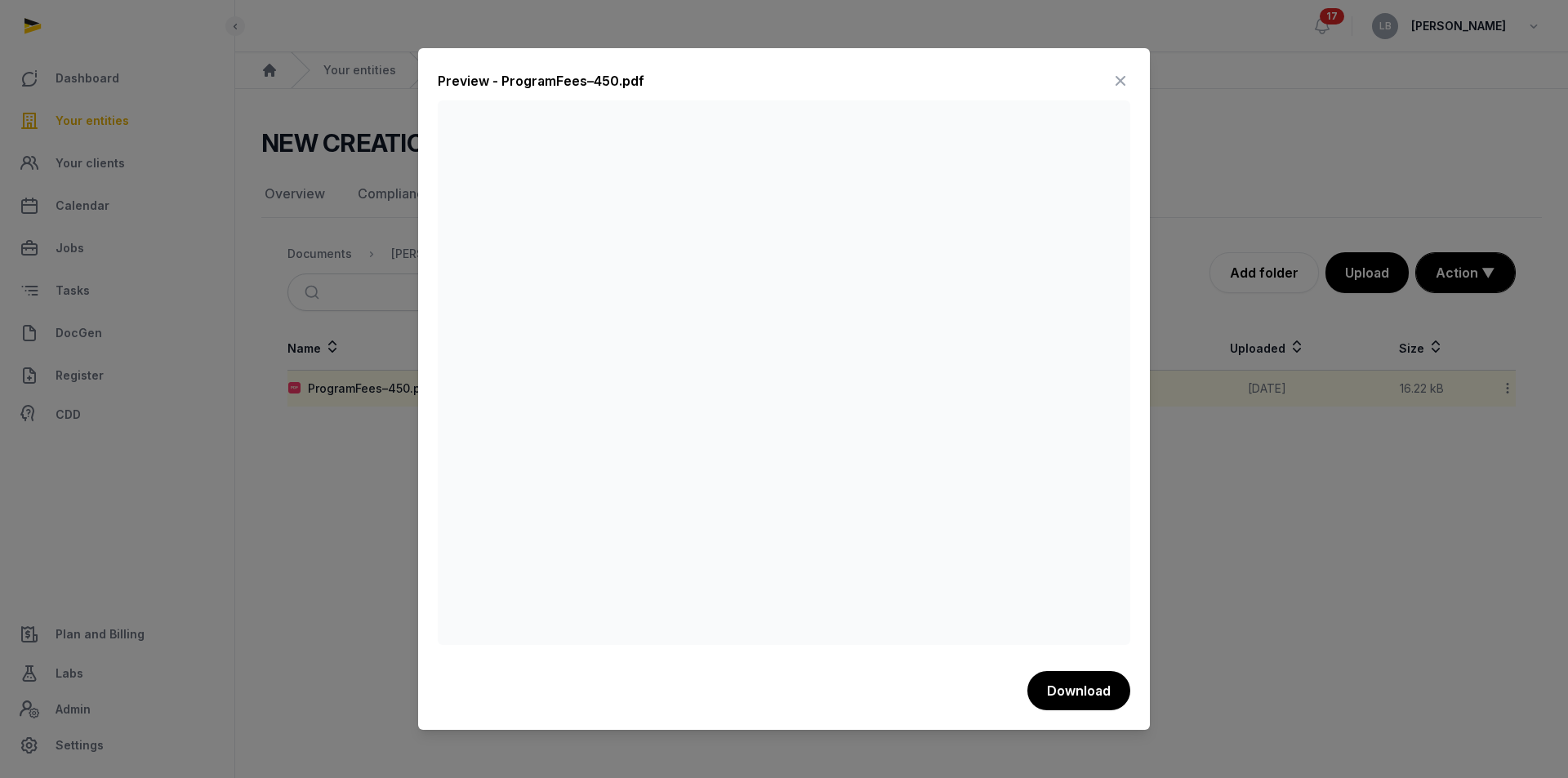
click at [1122, 76] on icon at bounding box center [1121, 81] width 20 height 26
